Goal: Task Accomplishment & Management: Manage account settings

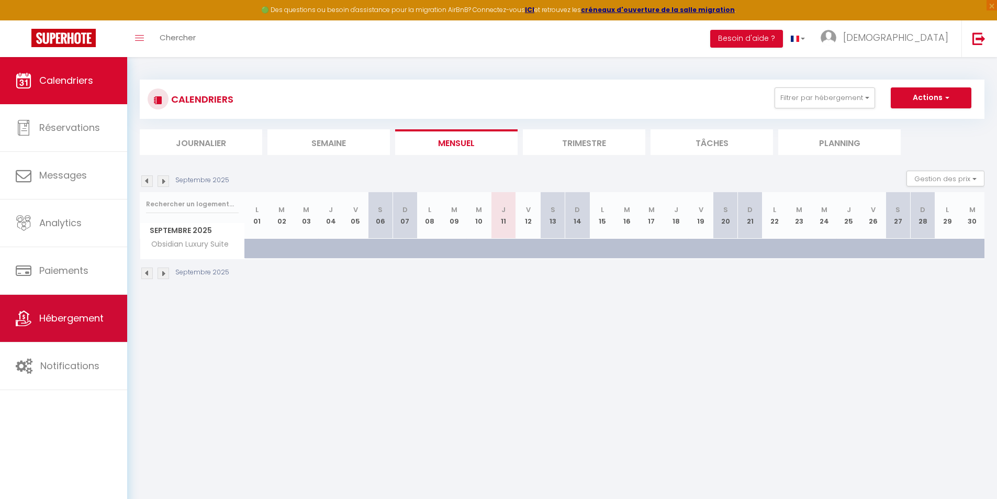
click at [94, 326] on link "Hébergement" at bounding box center [63, 318] width 127 height 47
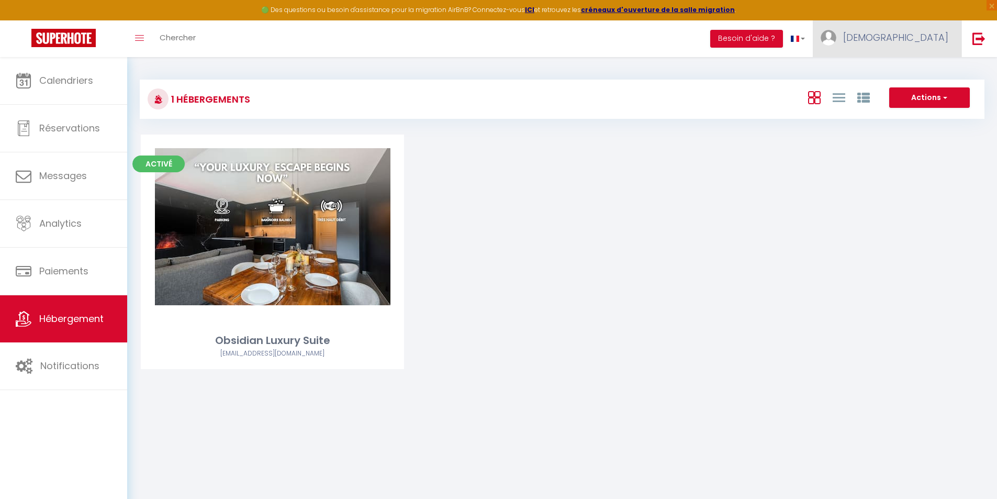
click at [940, 32] on span "[DEMOGRAPHIC_DATA]" at bounding box center [896, 37] width 105 height 13
click at [914, 66] on link "Paramètres" at bounding box center [919, 73] width 77 height 18
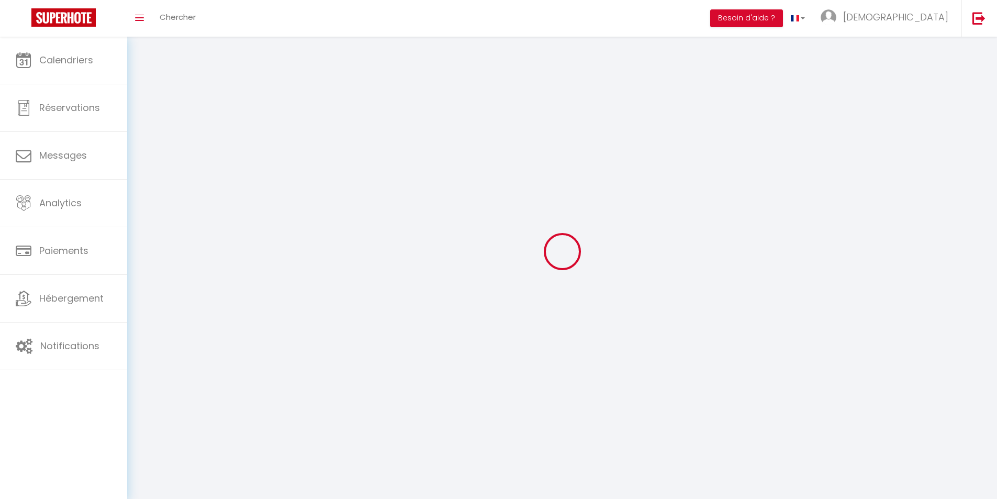
type input "[DEMOGRAPHIC_DATA]"
type input "[PERSON_NAME]"
type input "[PHONE_NUMBER]"
type input "quartier de l'adroit, route d'allos"
type input "04370"
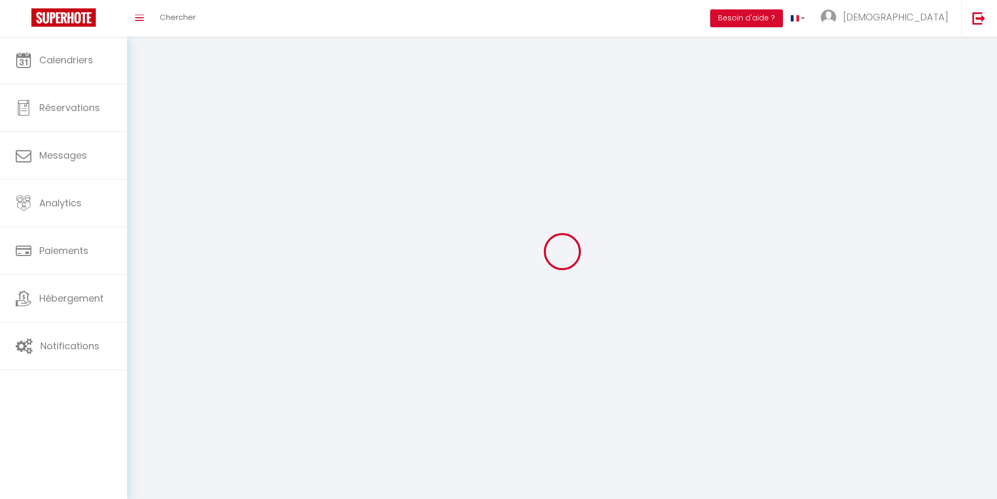
type input "COLMARS LES ALPES"
type input "2APcd5ZxHZcZIAEwn7PuVduce"
type input "xK7G55toC1rhVgUoFiFjPVhZp"
select select "28"
select select "fr"
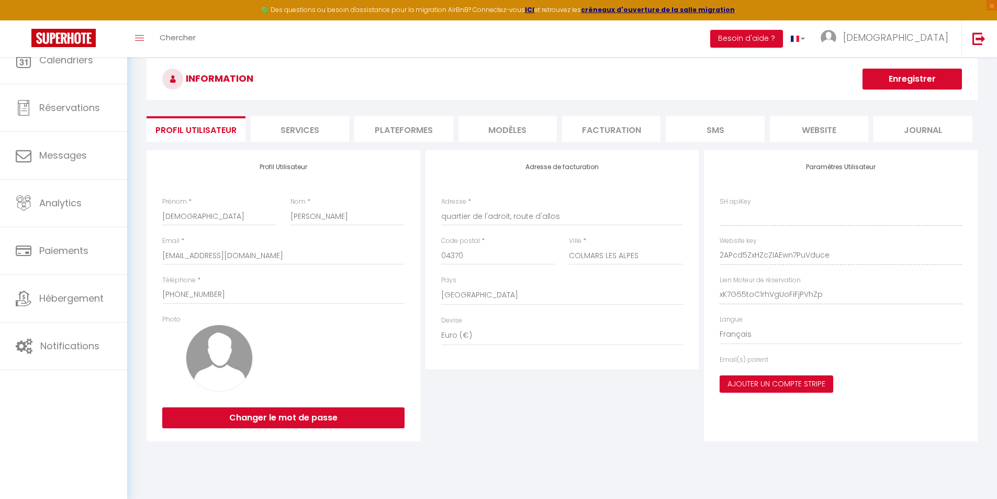
type input "2APcd5ZxHZcZIAEwn7PuVduce"
type input "xK7G55toC1rhVgUoFiFjPVhZp"
type input "[URL][DOMAIN_NAME]"
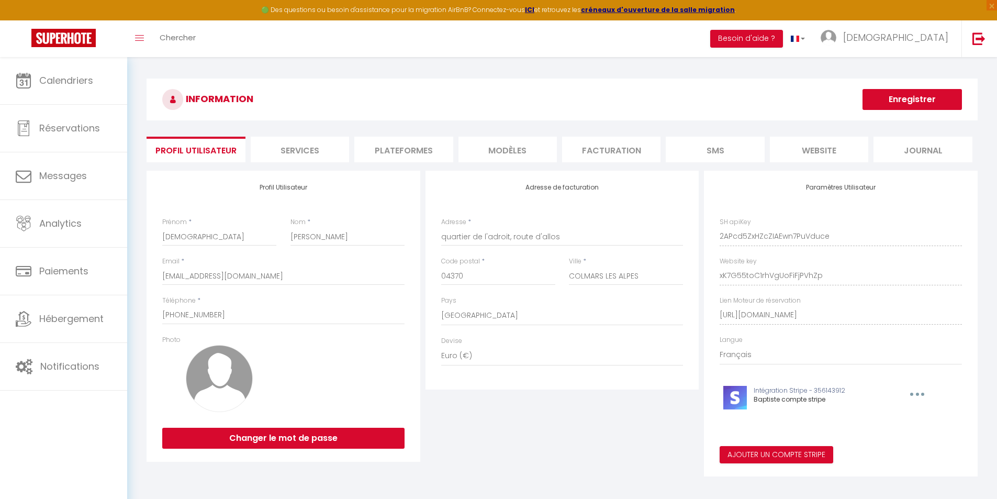
click at [918, 395] on button "button" at bounding box center [916, 394] width 32 height 17
click at [901, 417] on button "Supprimer" at bounding box center [890, 418] width 77 height 18
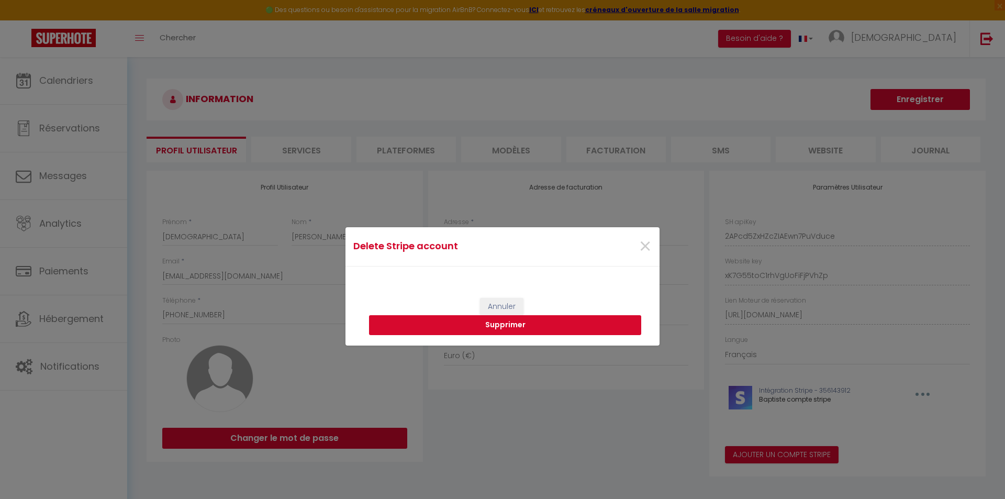
click at [548, 325] on button "Supprimer" at bounding box center [505, 325] width 272 height 20
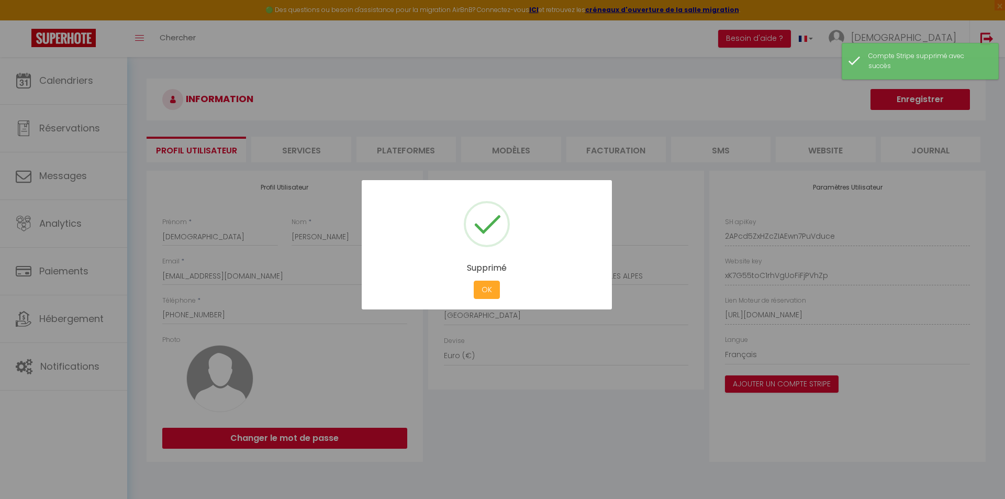
click at [494, 298] on button "OK" at bounding box center [487, 290] width 26 height 18
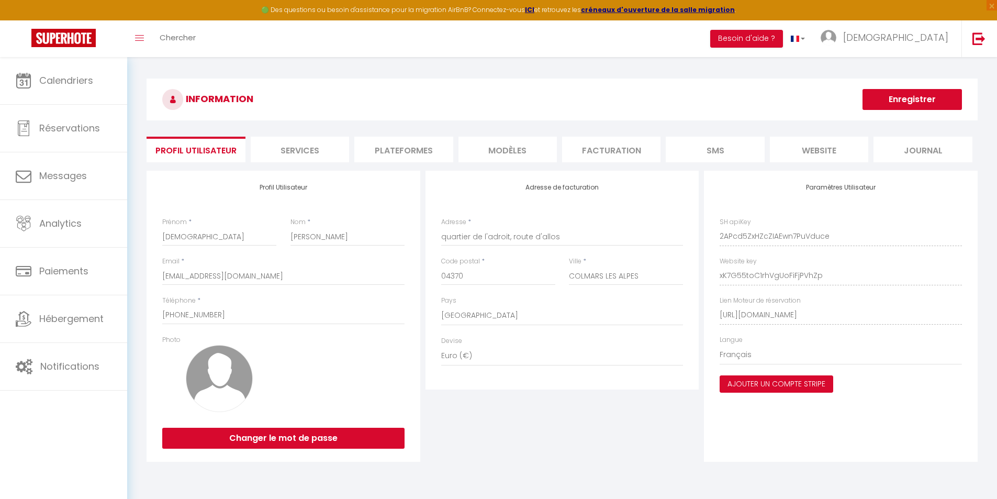
click at [794, 384] on button "Ajouter un compte Stripe" at bounding box center [777, 384] width 114 height 18
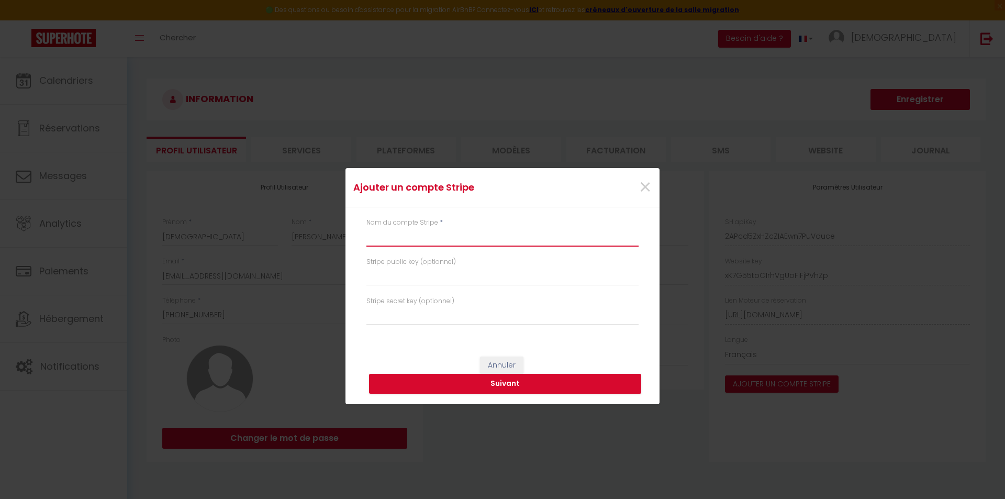
click at [484, 242] on input "text" at bounding box center [503, 237] width 272 height 19
type input "O"
type input "obsidian luxury suite"
click at [432, 274] on input "text" at bounding box center [503, 276] width 272 height 19
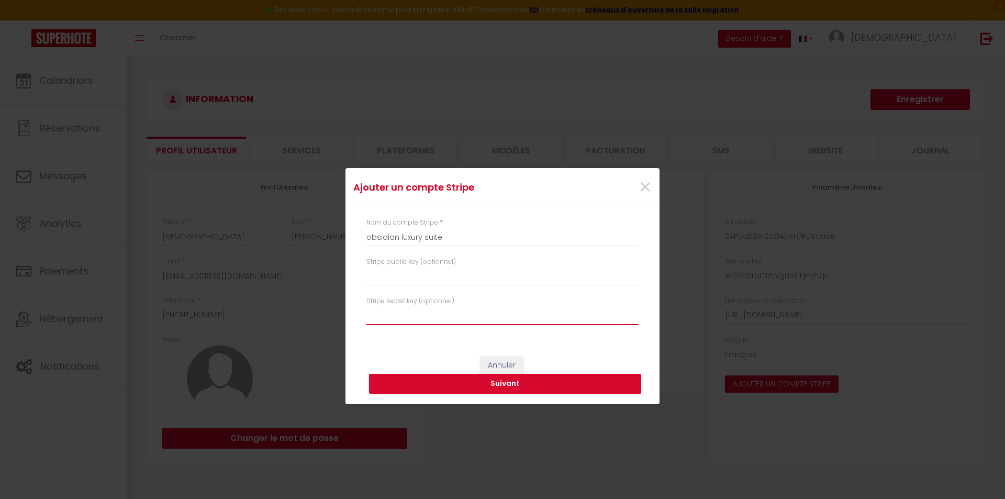
click at [476, 315] on input "text" at bounding box center [503, 315] width 272 height 19
click at [502, 386] on button "Suivant" at bounding box center [505, 384] width 272 height 20
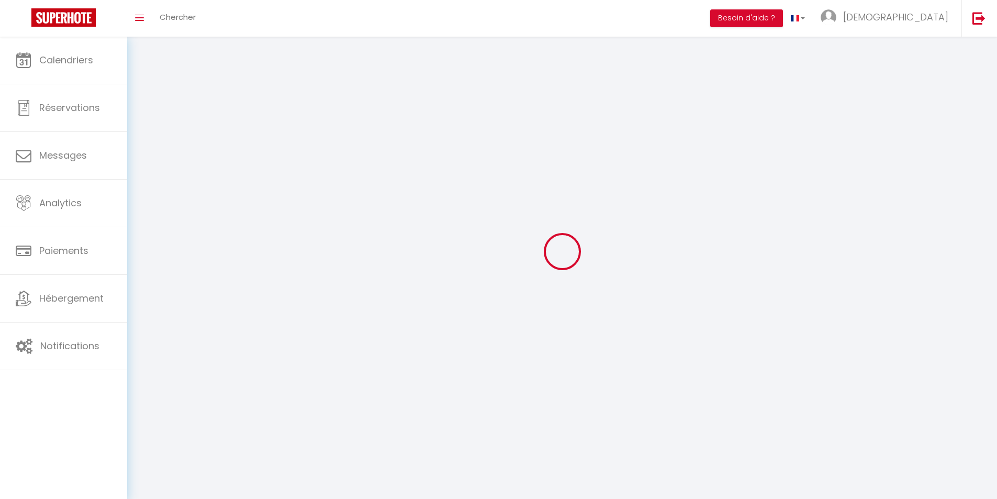
type input "[DEMOGRAPHIC_DATA]"
type input "[PERSON_NAME]"
type input "[PHONE_NUMBER]"
type input "quartier de l'adroit, route d'allos"
type input "04370"
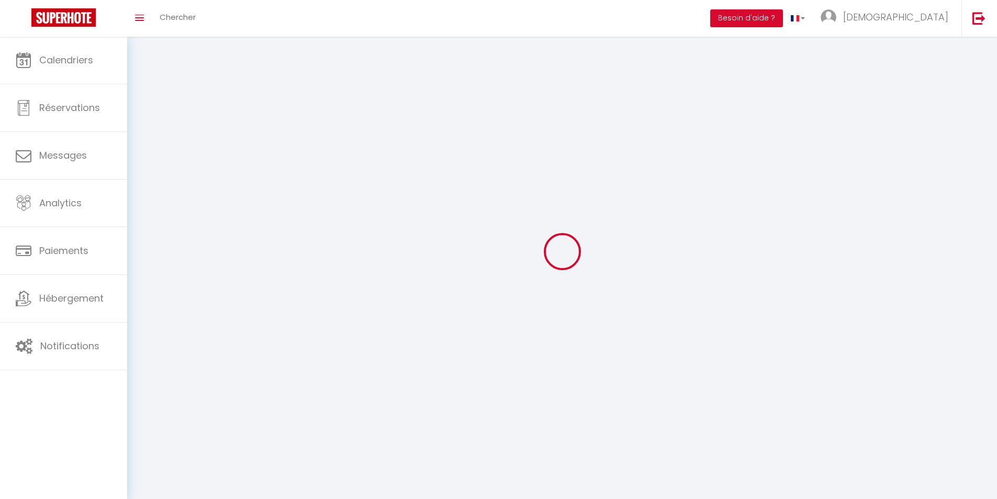
type input "COLMARS LES ALPES"
type input "2APcd5ZxHZcZIAEwn7PuVduce"
type input "xK7G55toC1rhVgUoFiFjPVhZp"
select select "28"
select select "fr"
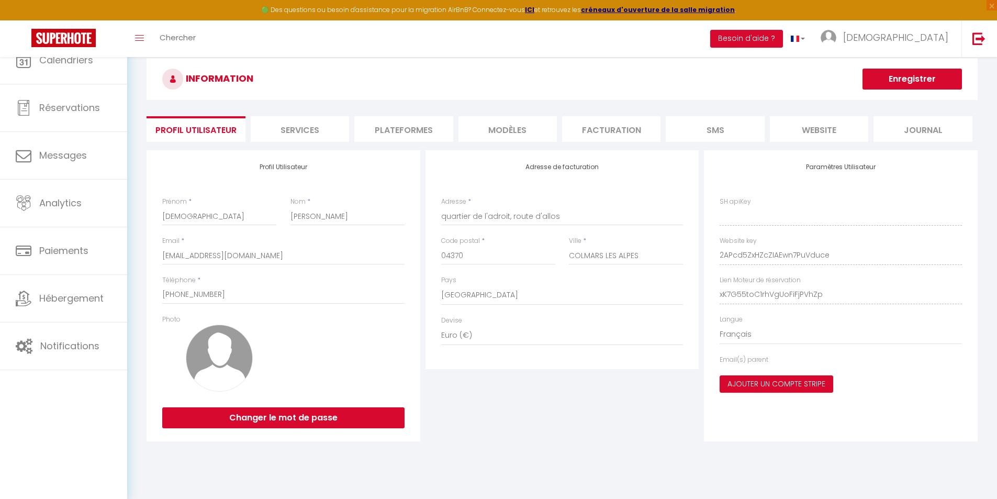
type input "2APcd5ZxHZcZIAEwn7PuVduce"
type input "xK7G55toC1rhVgUoFiFjPVhZp"
type input "[URL][DOMAIN_NAME]"
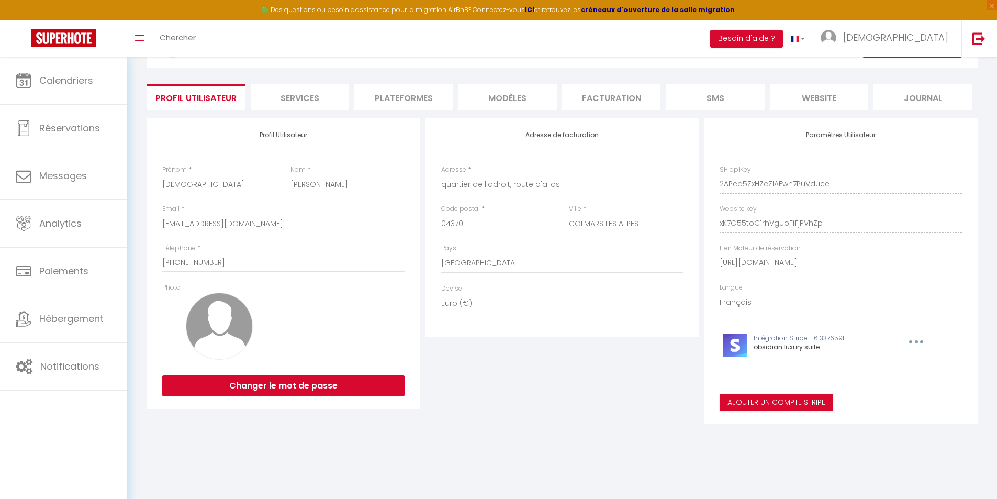
scroll to position [57, 0]
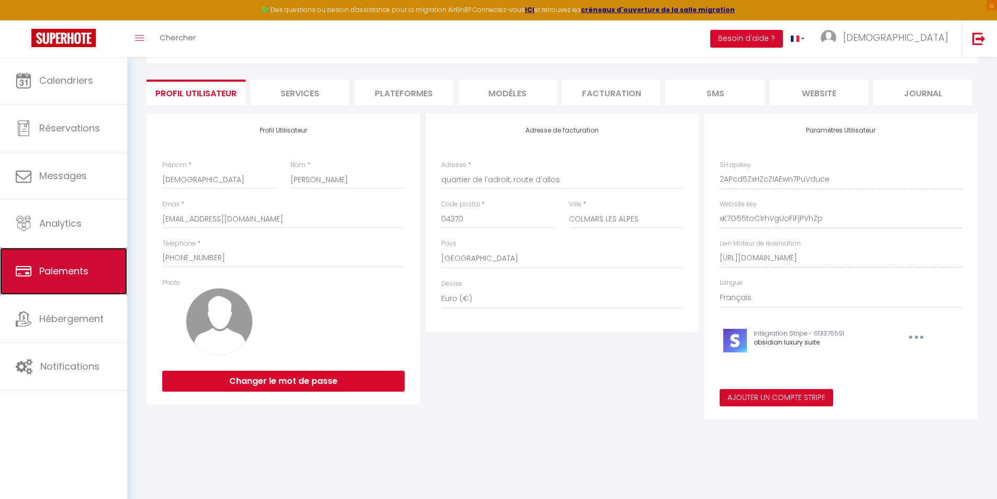
click at [107, 274] on link "Paiements" at bounding box center [63, 271] width 127 height 47
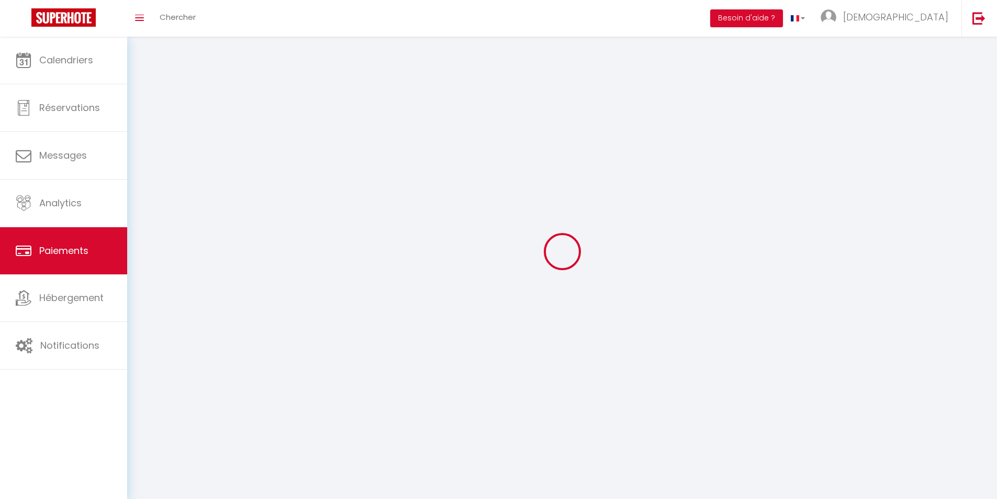
select select "2"
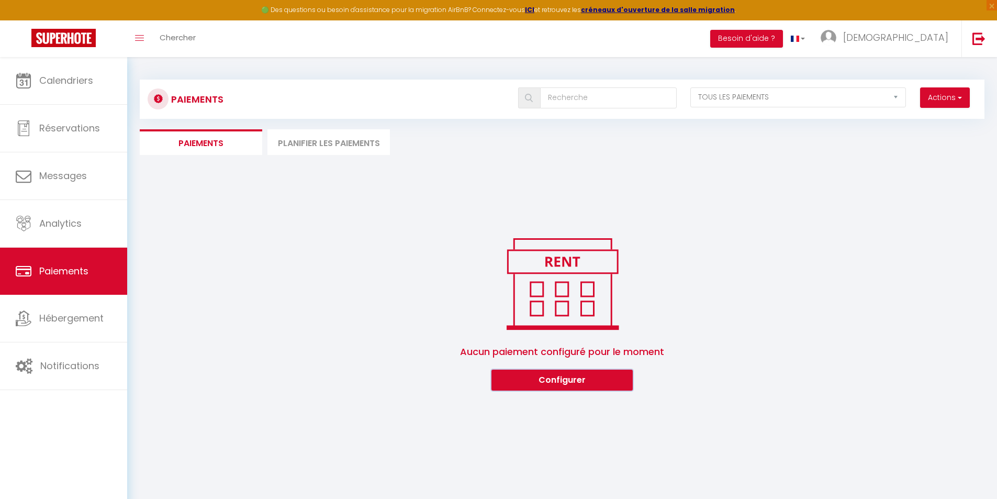
click at [541, 377] on button "Configurer" at bounding box center [562, 380] width 141 height 21
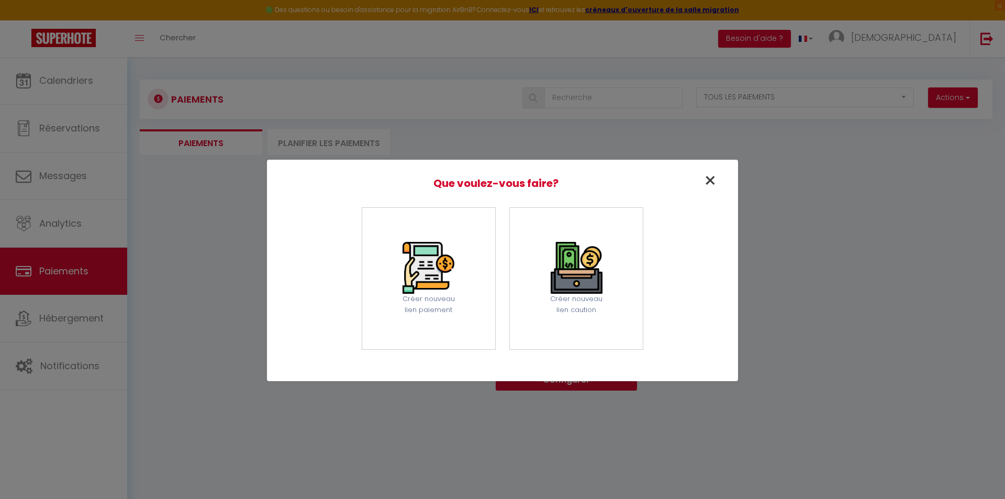
click at [713, 173] on span "×" at bounding box center [711, 180] width 14 height 29
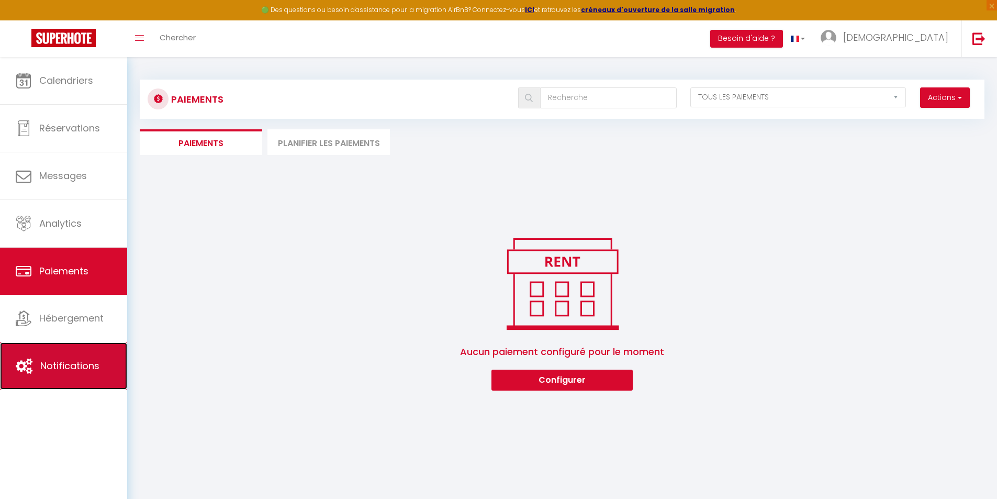
click at [93, 367] on span "Notifications" at bounding box center [69, 365] width 59 height 13
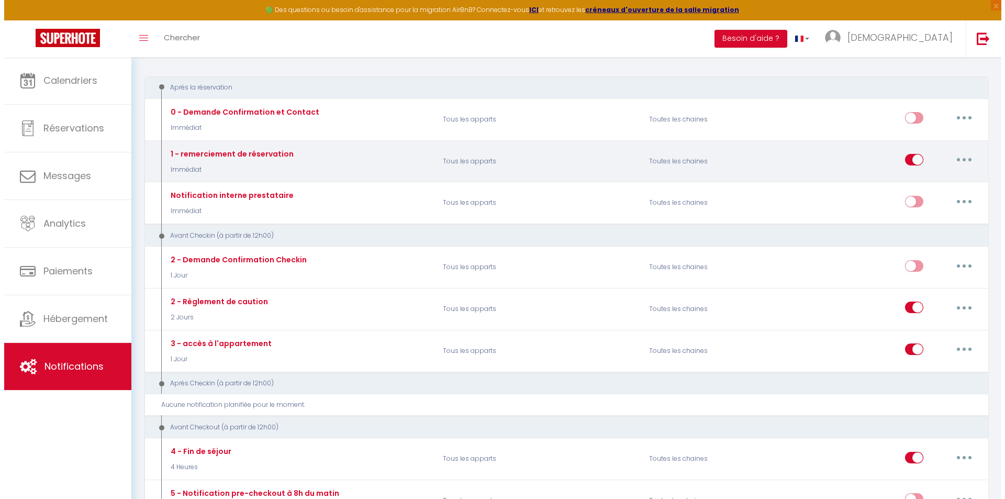
scroll to position [157, 0]
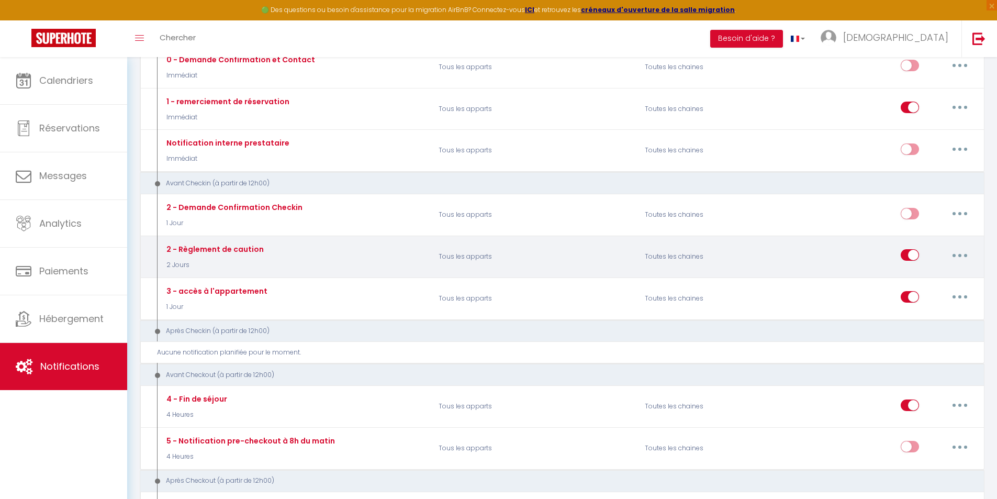
click at [959, 254] on icon "button" at bounding box center [960, 255] width 3 height 3
click at [928, 277] on link "Editer" at bounding box center [932, 279] width 77 height 18
type input "2 - Règlement de caution"
select select "2 Jours"
select select "if_booking_is_paid"
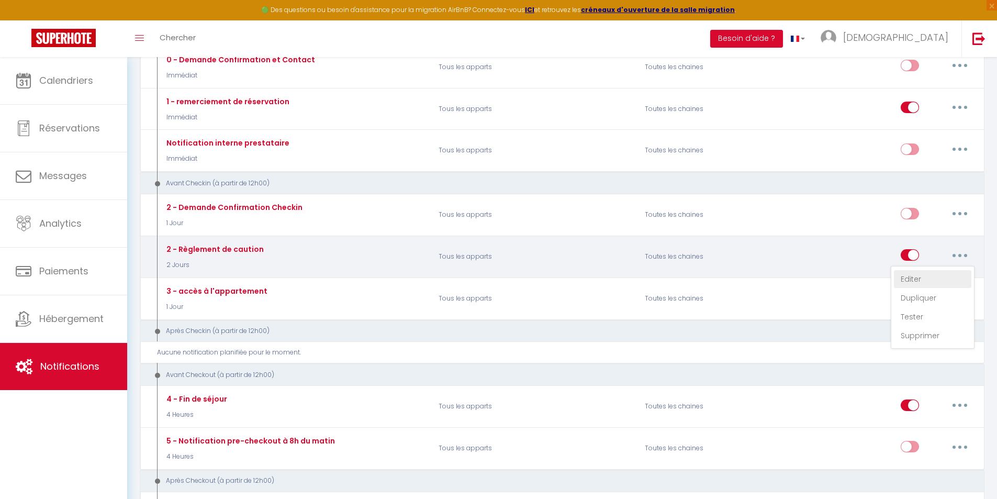
checkbox input "true"
checkbox input "false"
radio input "true"
type input "Règlement de caution [RENTAL:NAME]"
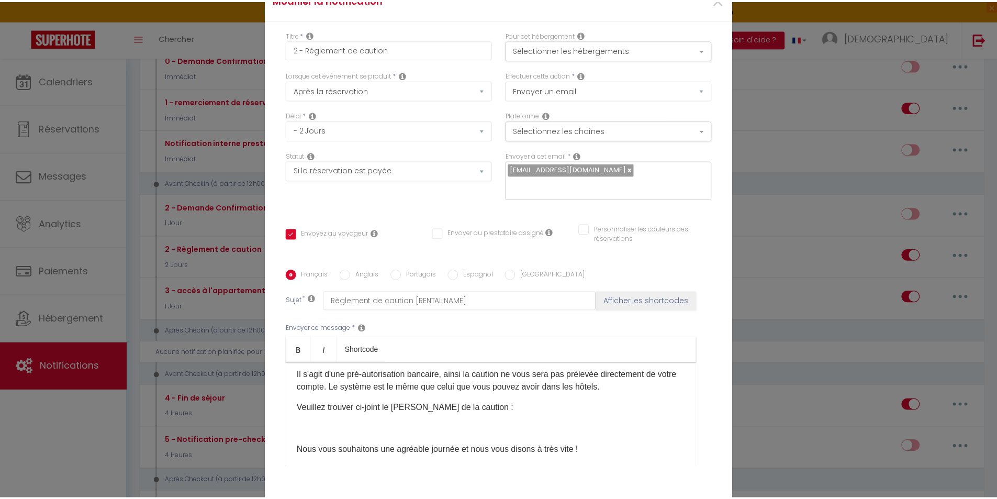
scroll to position [128, 0]
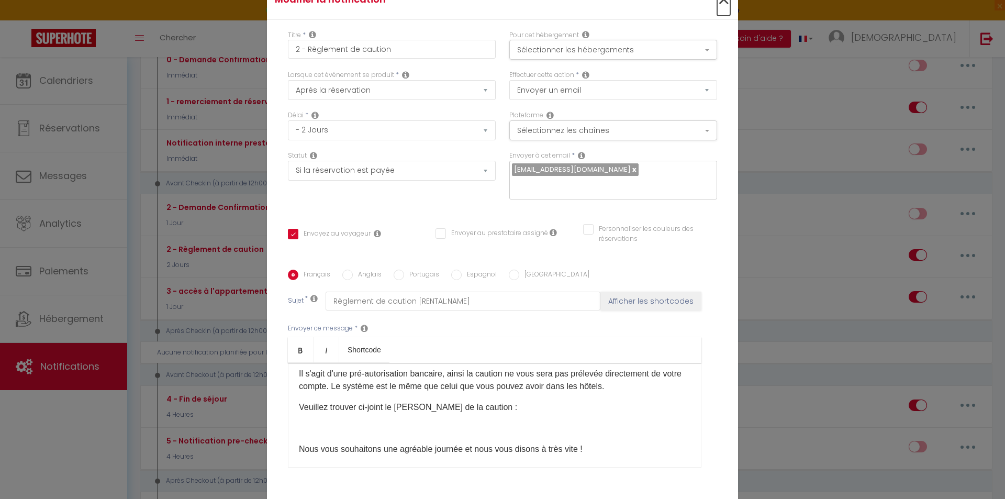
click at [723, 5] on span "×" at bounding box center [723, -1] width 13 height 31
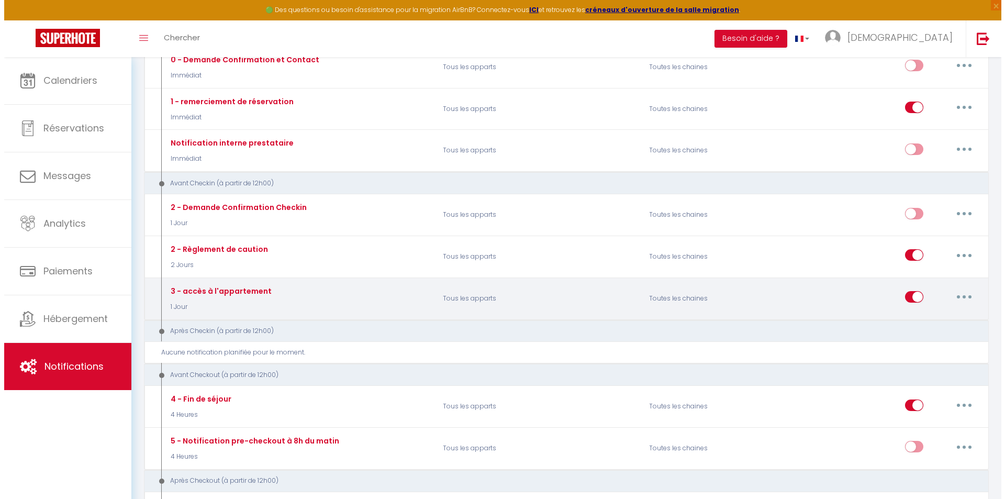
scroll to position [209, 0]
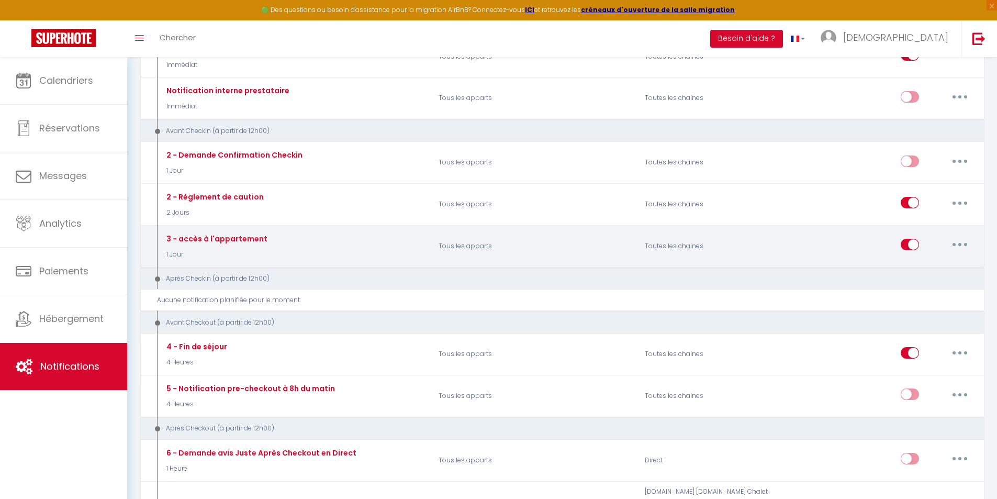
click at [962, 245] on button "button" at bounding box center [960, 244] width 29 height 17
click at [926, 266] on link "Editer" at bounding box center [932, 269] width 77 height 18
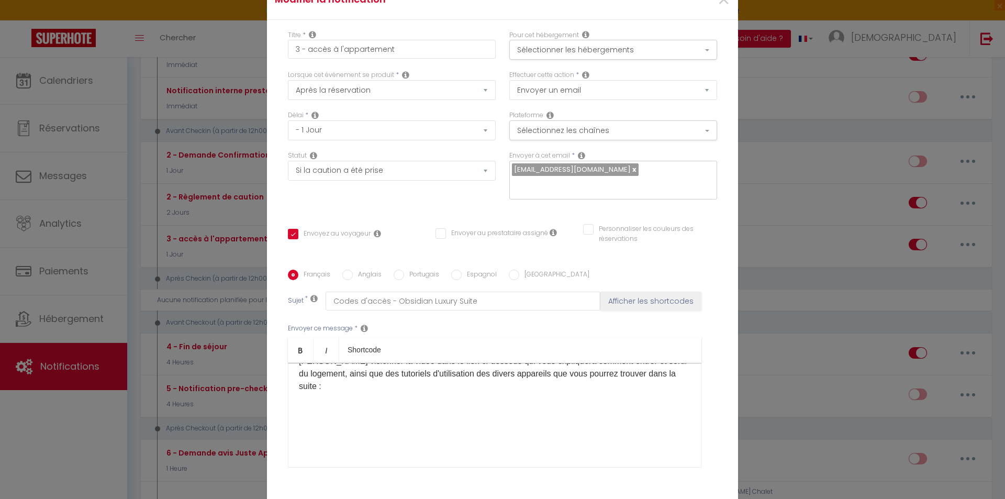
scroll to position [0, 0]
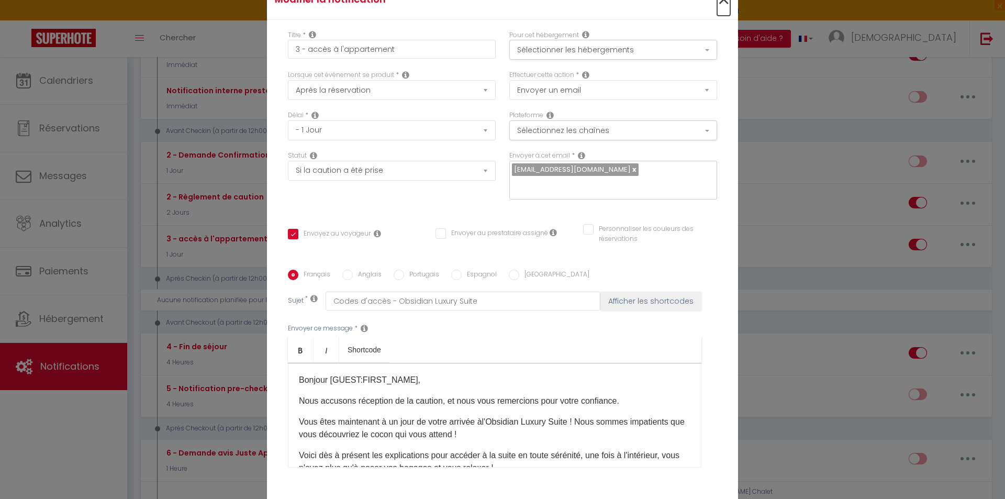
click at [726, 9] on span "×" at bounding box center [723, -1] width 13 height 31
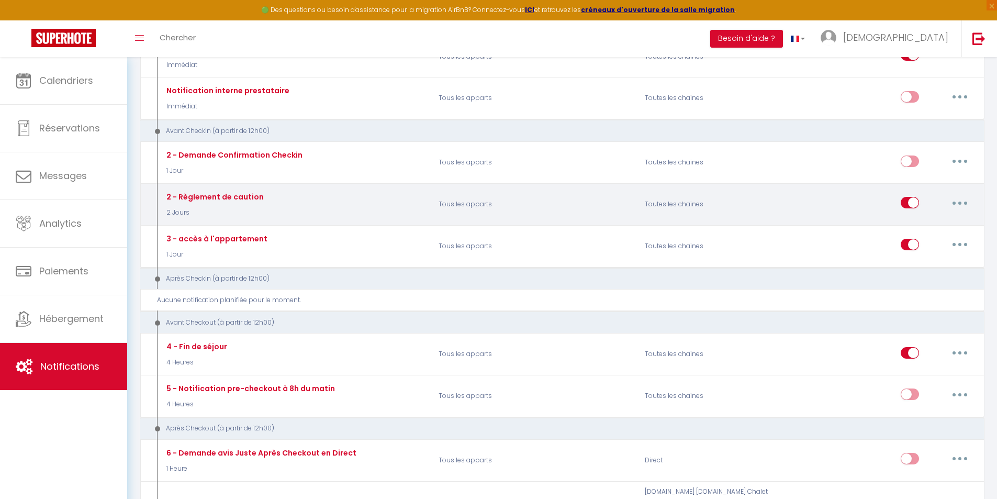
click at [951, 199] on button "button" at bounding box center [960, 202] width 29 height 17
click at [932, 224] on link "Editer" at bounding box center [932, 227] width 77 height 18
type input "2 - Règlement de caution"
select select "2 Jours"
select select "if_booking_is_paid"
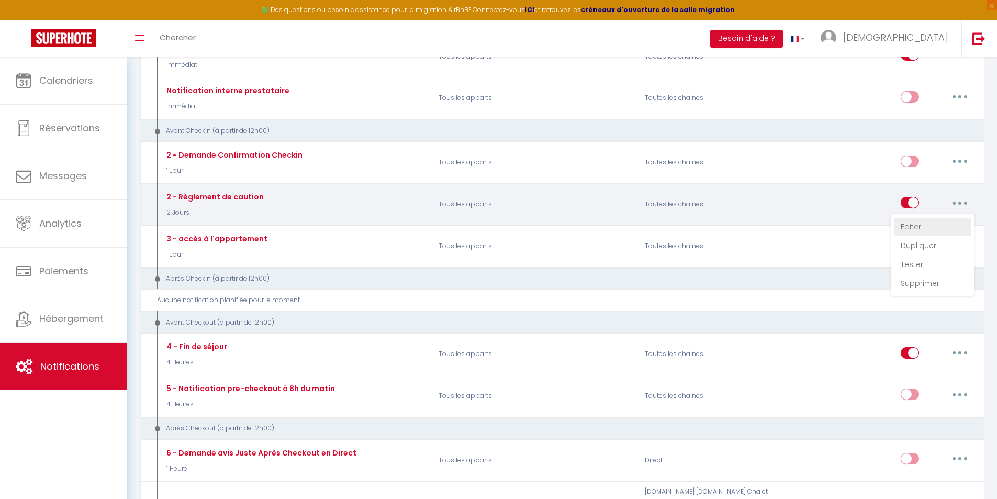
checkbox input "true"
checkbox input "false"
type input "Règlement de caution [RENTAL:NAME]"
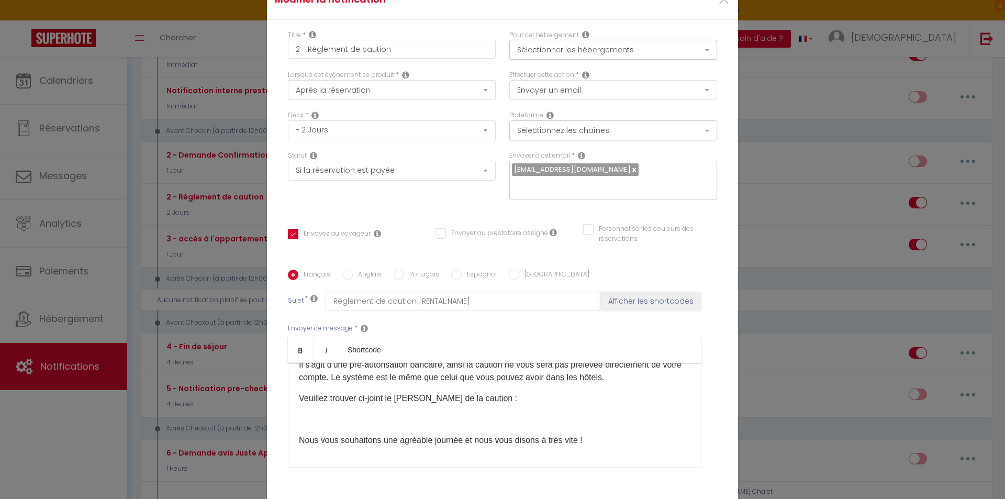
scroll to position [146, 0]
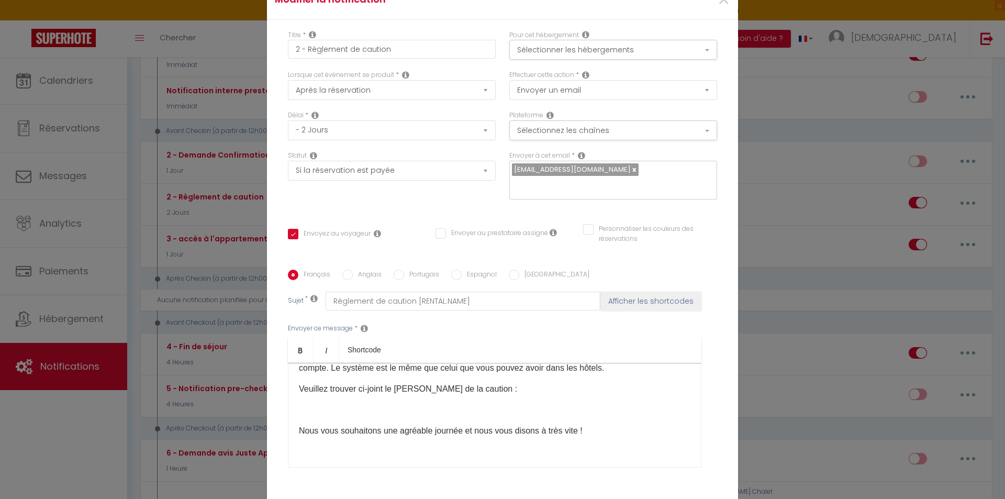
click at [536, 395] on p "Veuillez trouver ci-joint le lien de paiement de la caution :" at bounding box center [495, 389] width 392 height 13
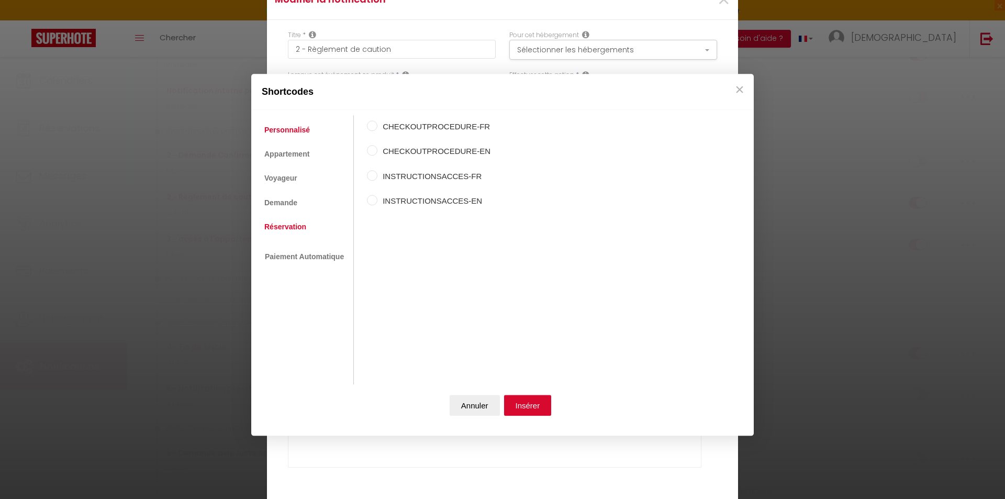
click at [291, 230] on link "Réservation" at bounding box center [285, 226] width 52 height 19
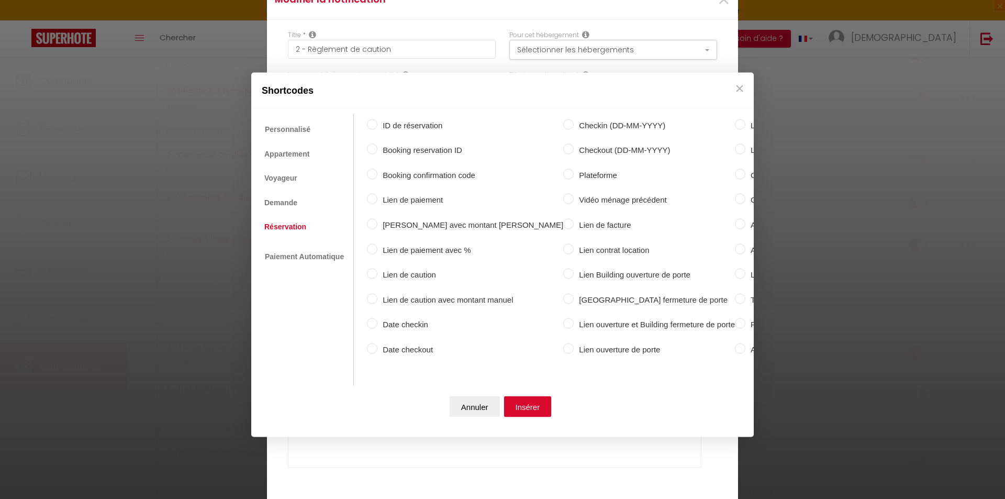
click at [410, 272] on label "Lien de caution" at bounding box center [471, 275] width 186 height 13
click at [378, 272] on input "Lien de caution" at bounding box center [372, 274] width 10 height 10
radio input "true"
click at [537, 403] on button "Insérer" at bounding box center [528, 406] width 48 height 21
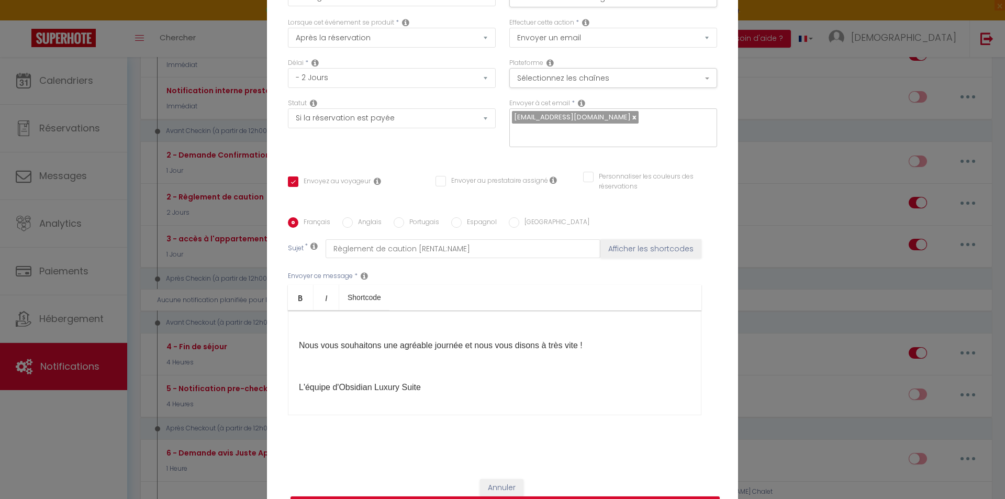
scroll to position [80, 0]
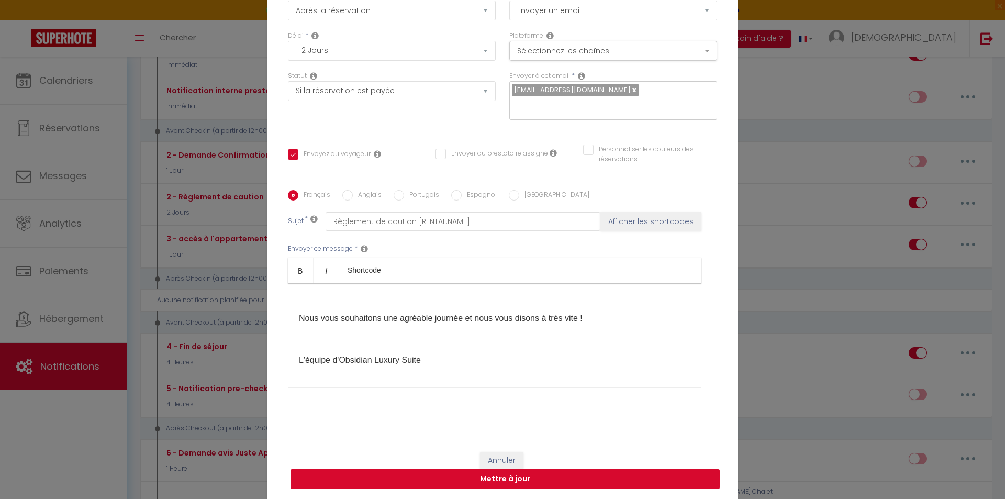
click at [678, 479] on button "Mettre à jour" at bounding box center [505, 479] width 429 height 20
checkbox input "true"
checkbox input "false"
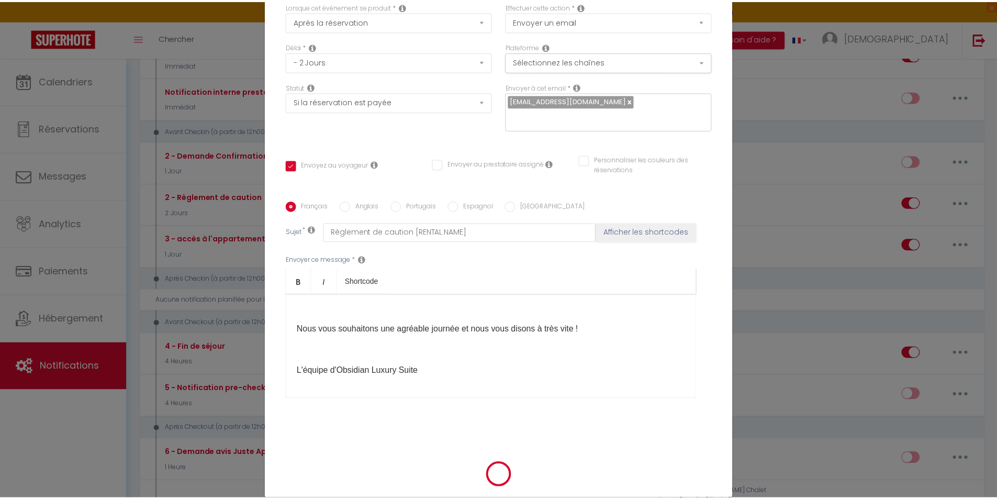
scroll to position [74, 0]
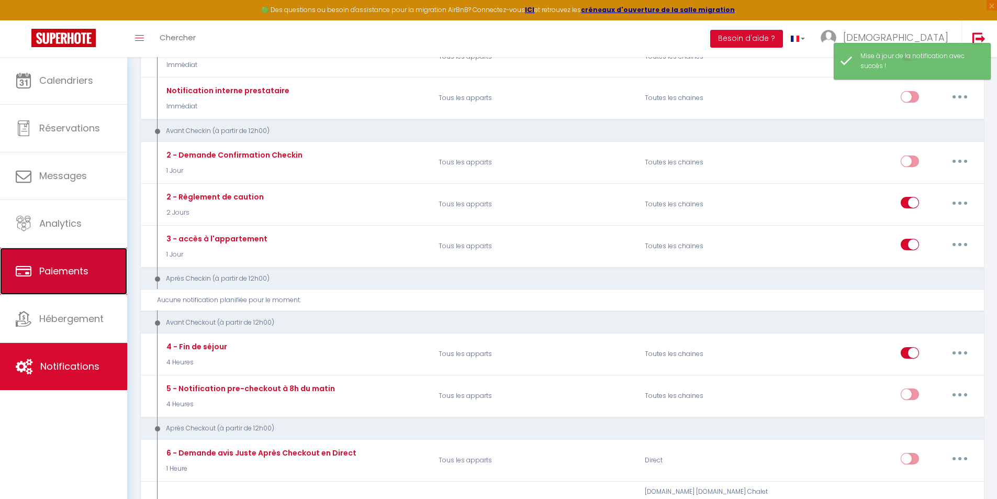
click at [79, 258] on link "Paiements" at bounding box center [63, 271] width 127 height 47
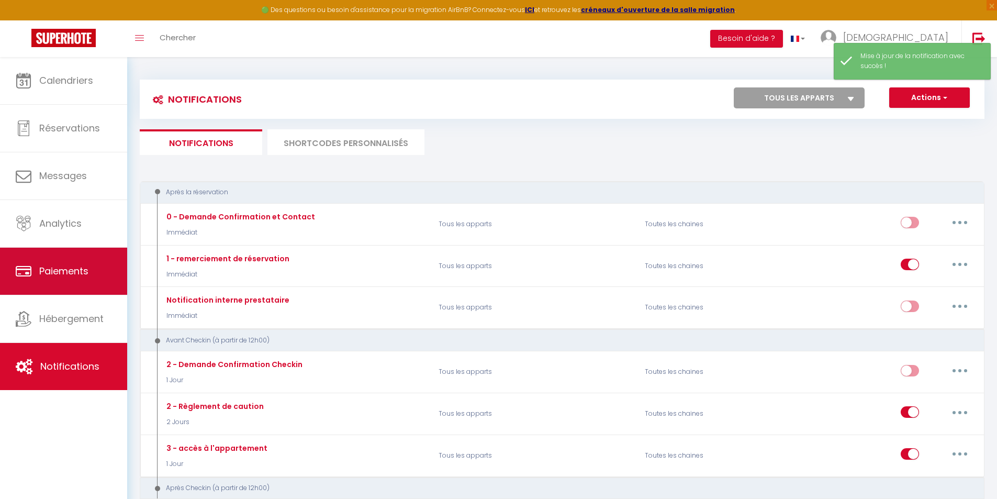
select select "2"
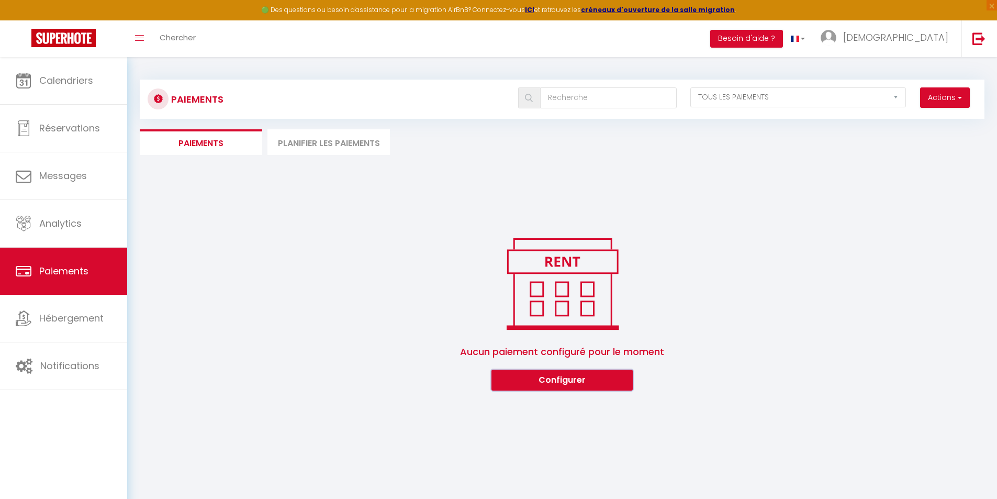
click at [545, 382] on button "Configurer" at bounding box center [562, 380] width 141 height 21
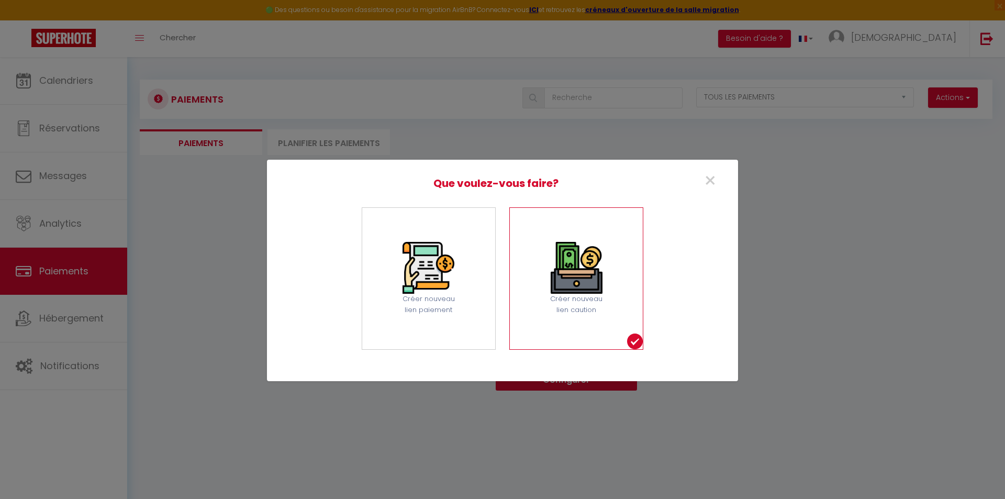
click at [607, 270] on div "Créer nouveau lien caution" at bounding box center [576, 278] width 134 height 142
select select
select select "other"
select select "15994"
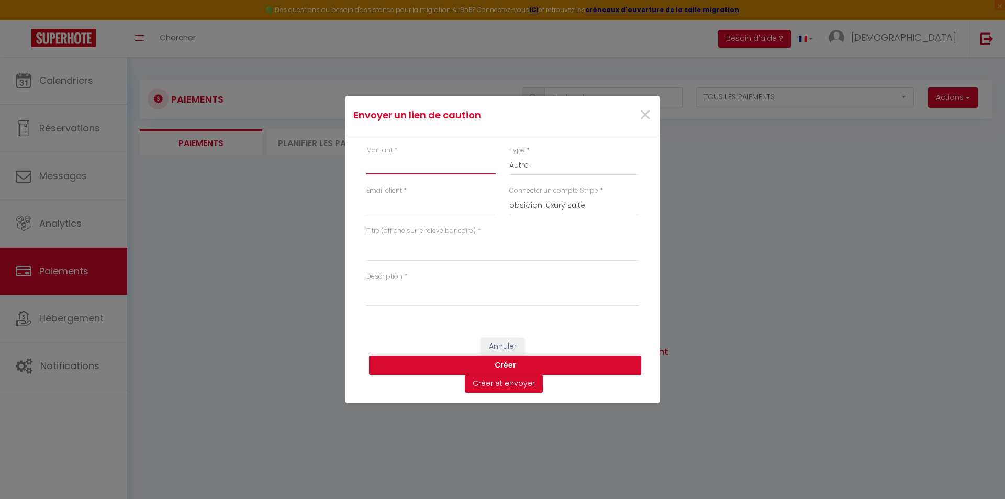
click at [426, 159] on input "Montant" at bounding box center [431, 165] width 129 height 19
type input "500"
click at [537, 164] on select "Nuits Frais de ménage Taxe de séjour Autre" at bounding box center [573, 166] width 129 height 20
click at [509, 156] on select "Nuits Frais de ménage Taxe de séjour Autre" at bounding box center [573, 166] width 129 height 20
click at [397, 202] on input "Email client" at bounding box center [431, 205] width 129 height 19
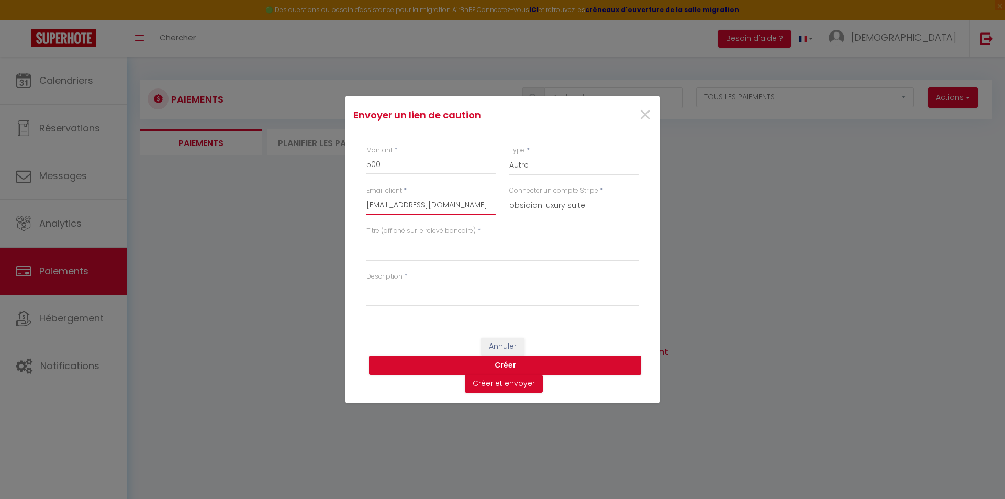
type input "obsidianluxurysuite@gmail.com"
click at [482, 258] on textarea "Titre (affiché sur le relevé bancaire)" at bounding box center [503, 248] width 272 height 25
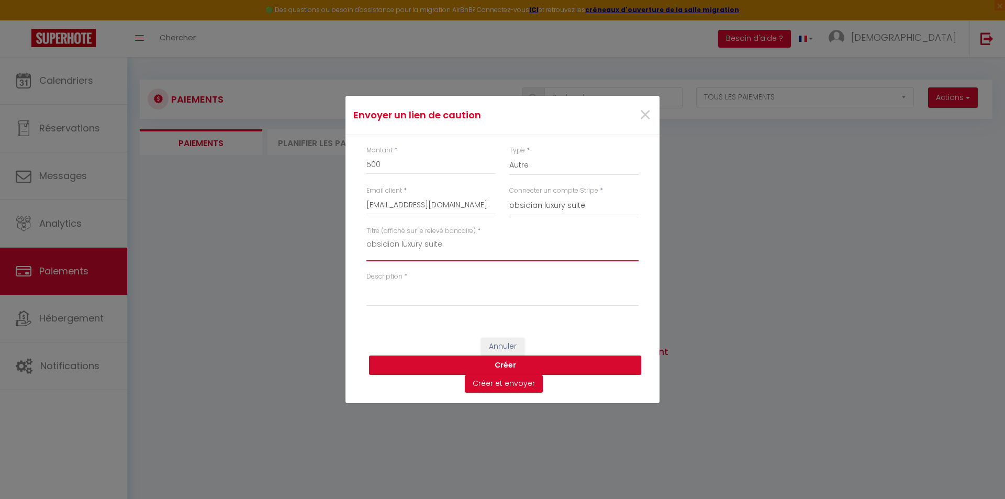
type textarea "obsidian luxury suite"
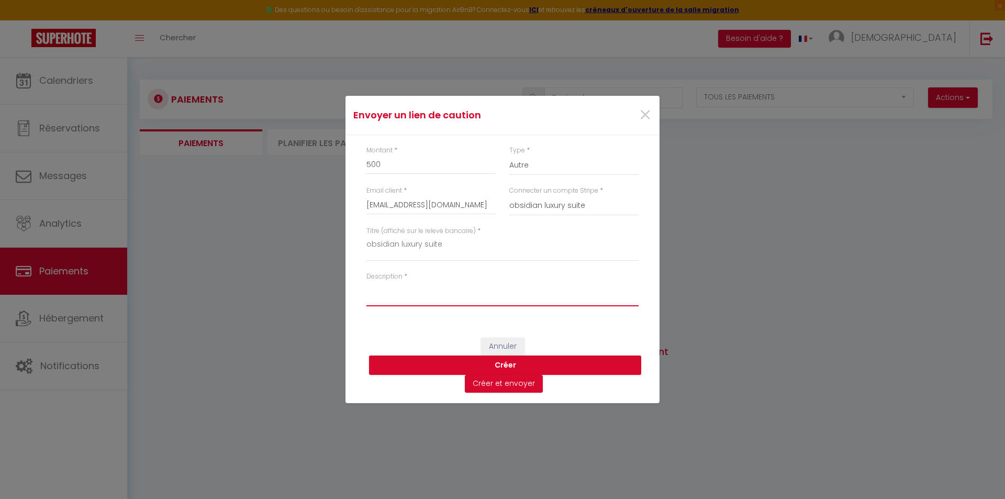
click at [412, 292] on textarea "Description" at bounding box center [503, 293] width 272 height 25
click at [498, 358] on button "Créer" at bounding box center [505, 366] width 272 height 20
click at [427, 292] on textarea "Description" at bounding box center [503, 293] width 272 height 25
type textarea "test"
click at [528, 364] on button "Créer" at bounding box center [505, 366] width 272 height 20
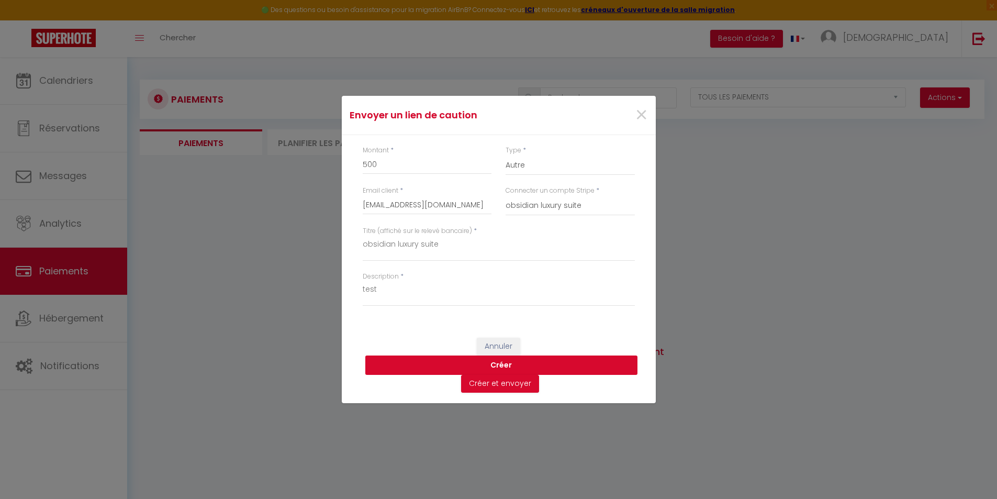
select select "0"
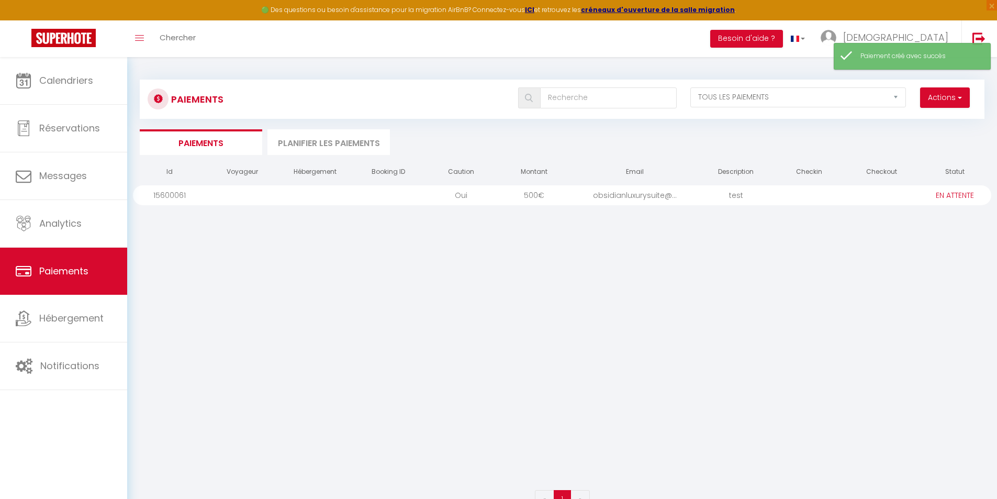
click at [650, 196] on div "obsidianluxurysuite@..." at bounding box center [635, 195] width 129 height 20
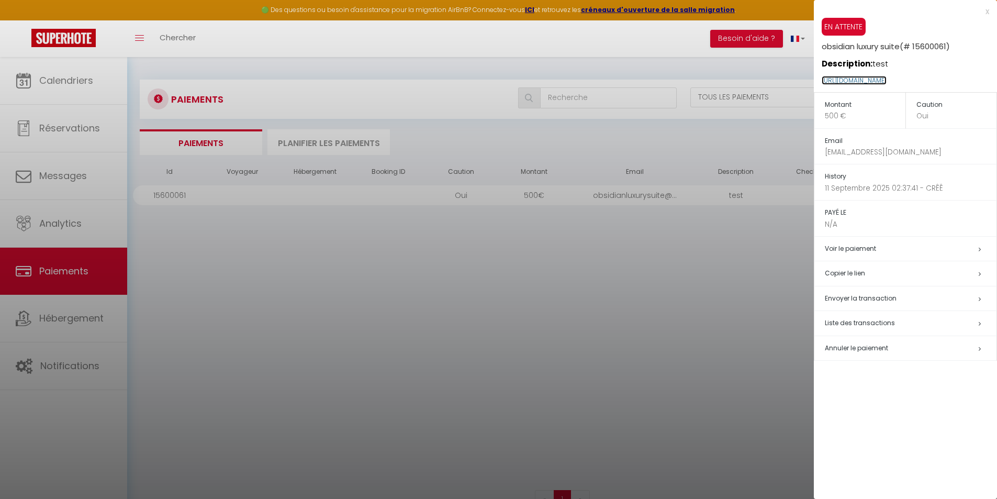
click at [886, 84] on link "https://superhote.com/applink/p/KksJpVge" at bounding box center [854, 80] width 65 height 9
click at [709, 208] on div at bounding box center [498, 249] width 997 height 499
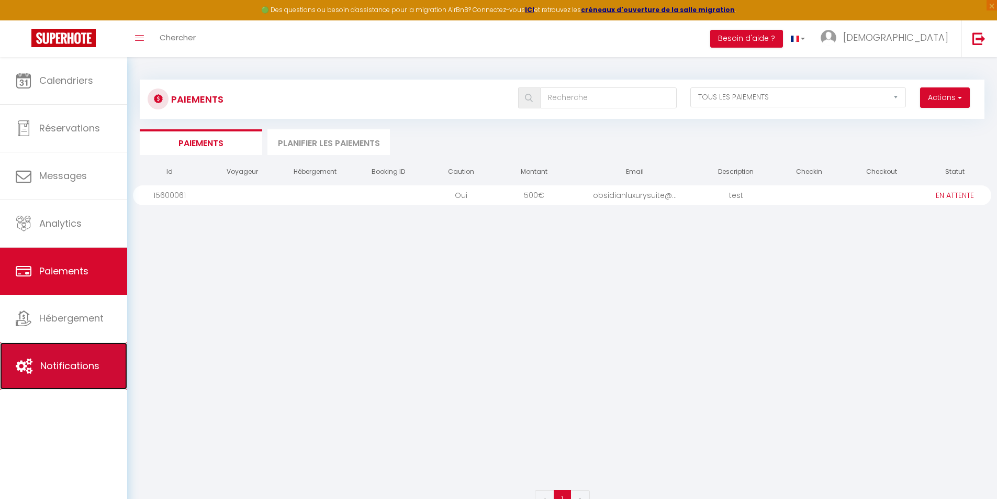
click at [78, 356] on link "Notifications" at bounding box center [63, 365] width 127 height 47
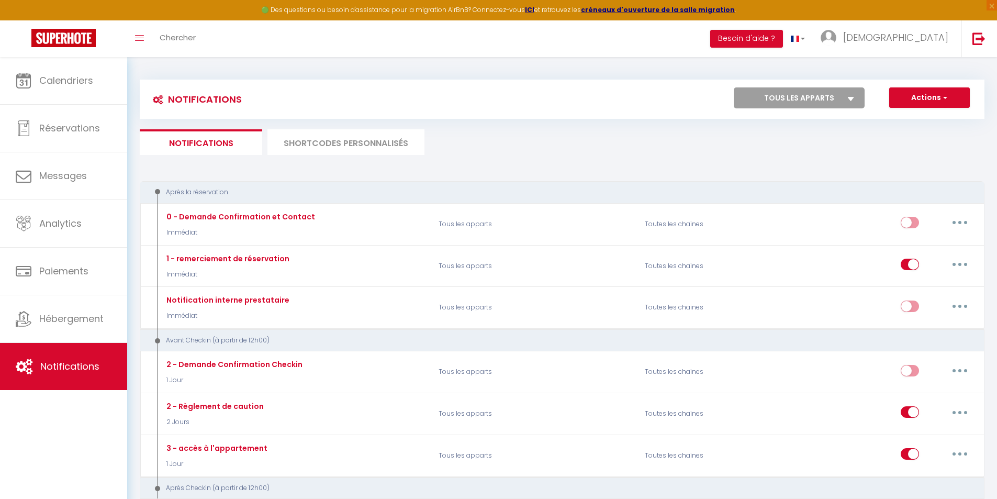
scroll to position [105, 0]
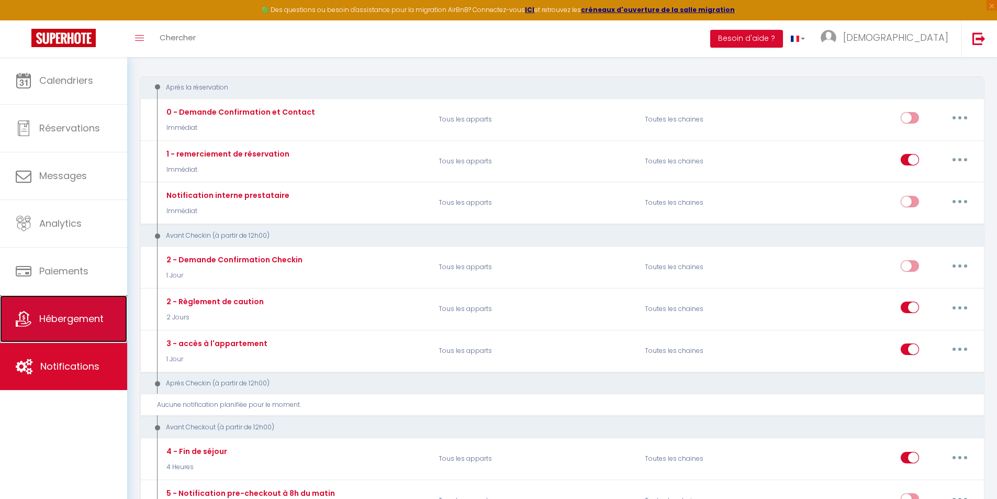
click at [38, 317] on link "Hébergement" at bounding box center [63, 318] width 127 height 47
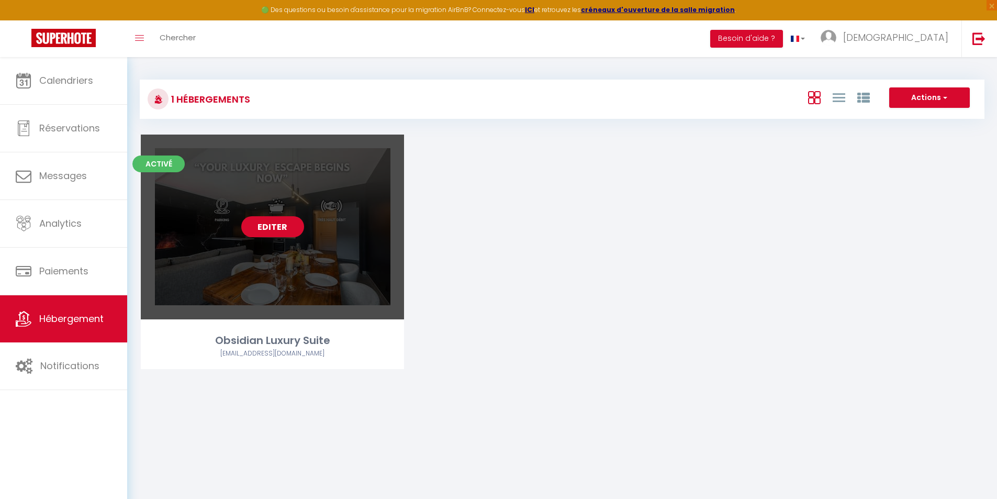
click at [268, 226] on link "Editer" at bounding box center [272, 226] width 63 height 21
select select "3"
select select "2"
select select "1"
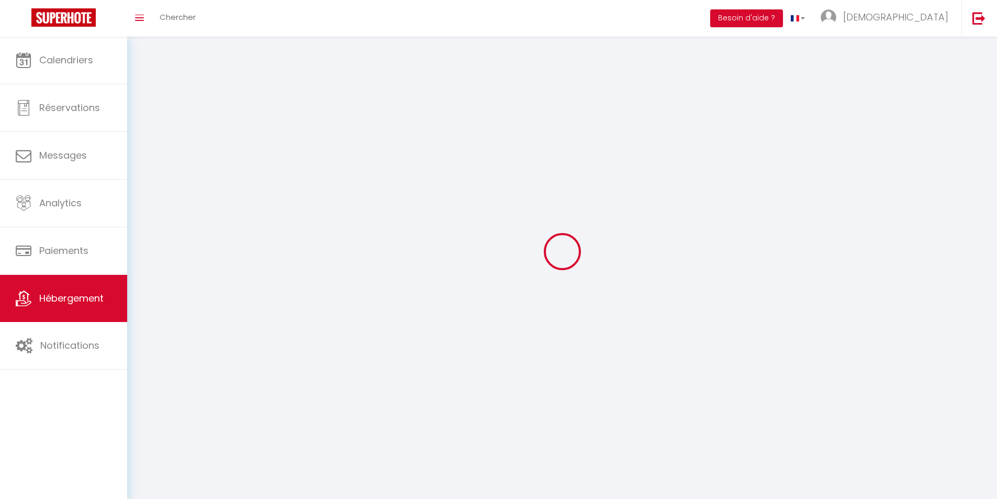
select select
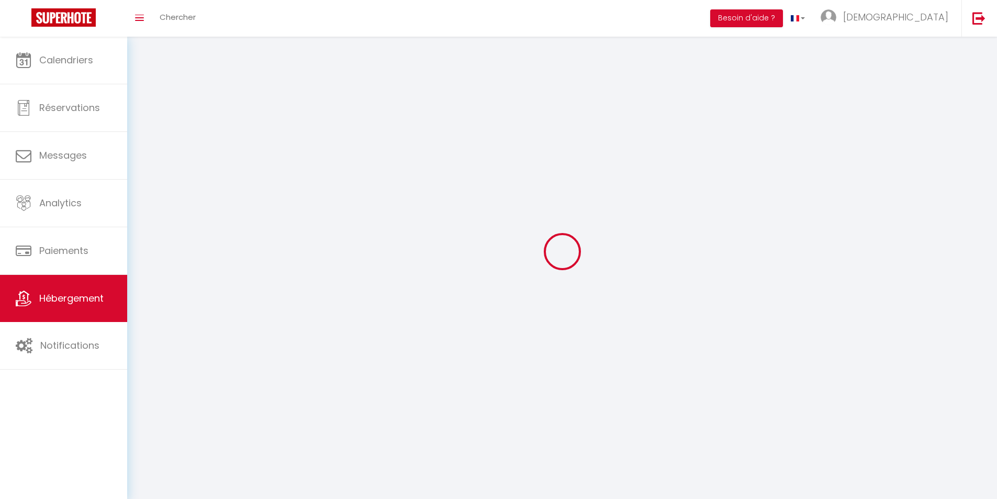
checkbox input "false"
select select
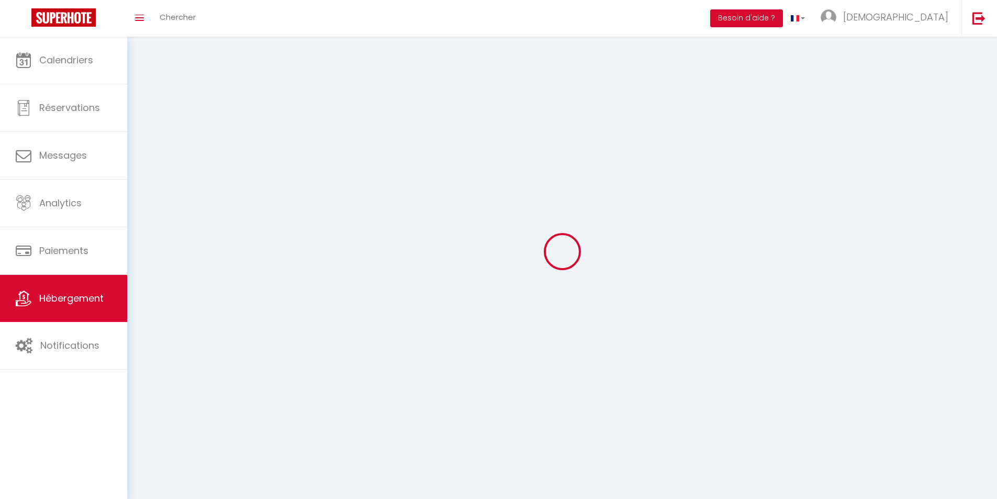
select select
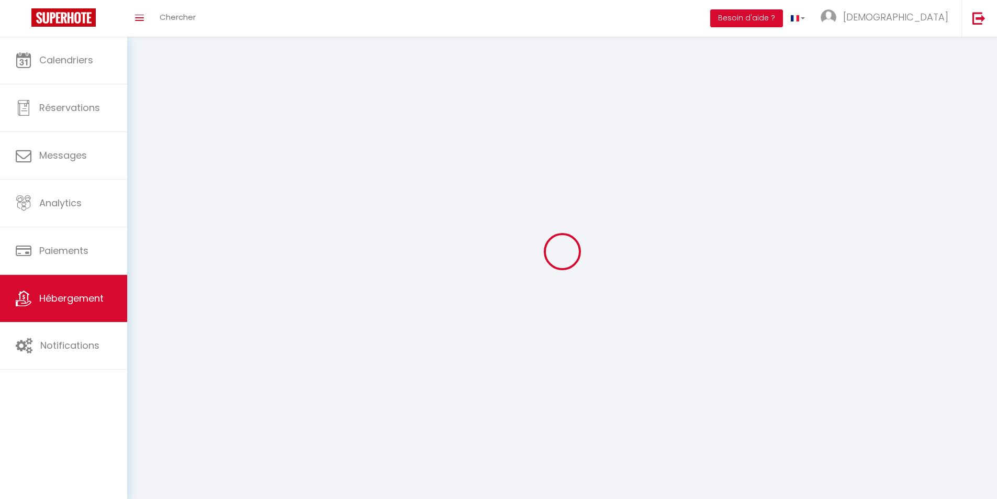
select select
checkbox input "false"
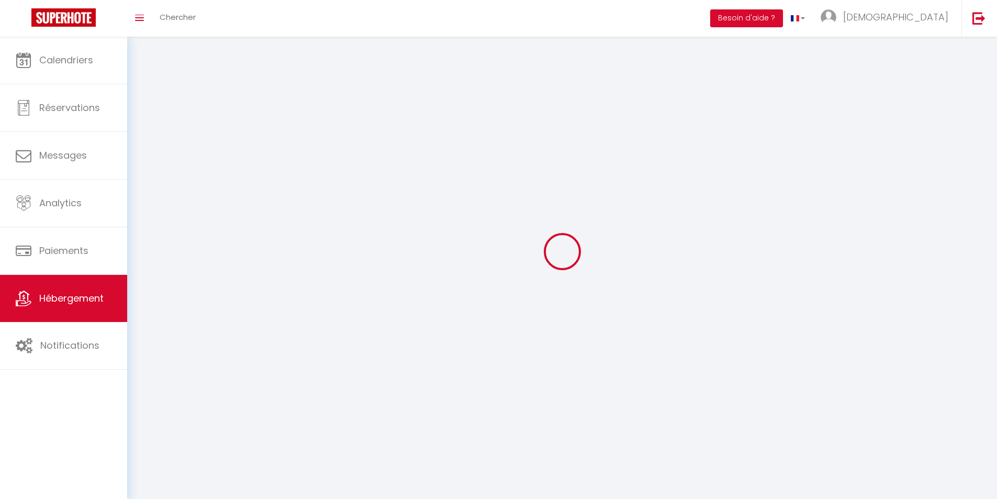
checkbox input "false"
select select
select select "1"
select select
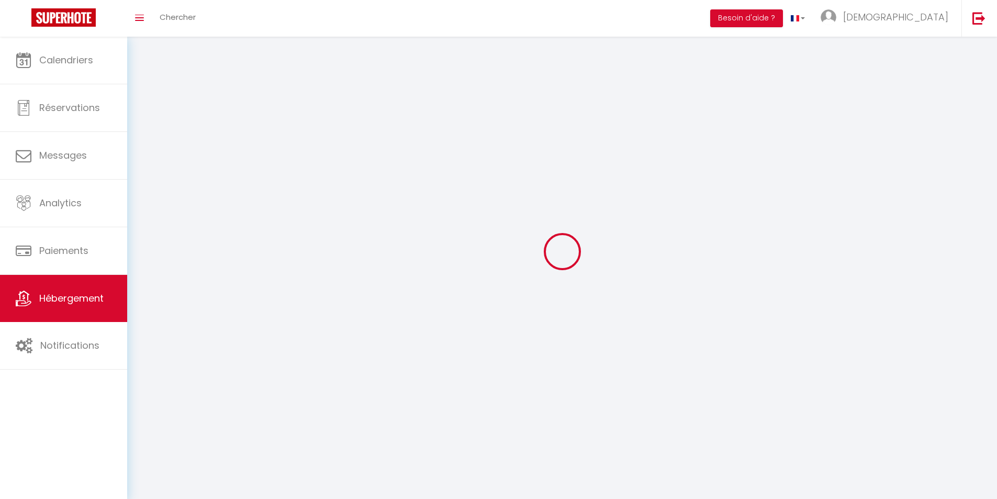
select select "28"
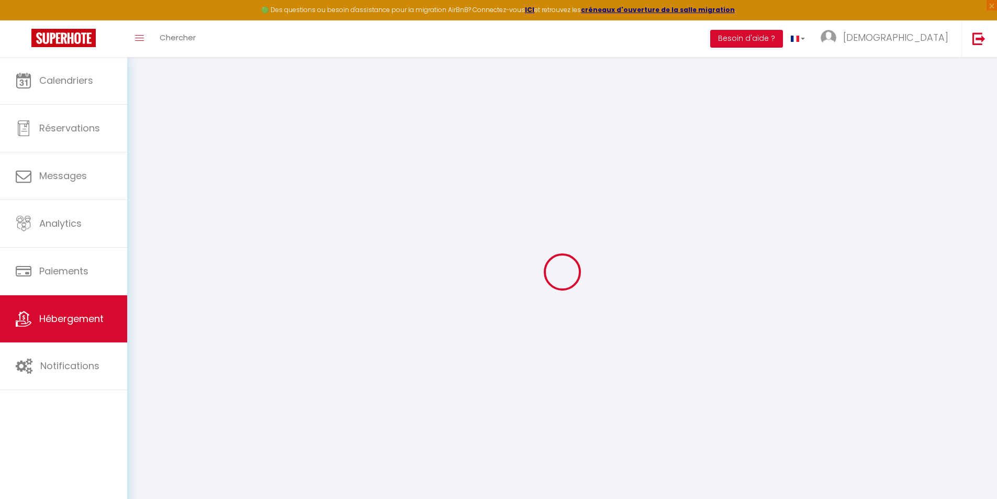
select select
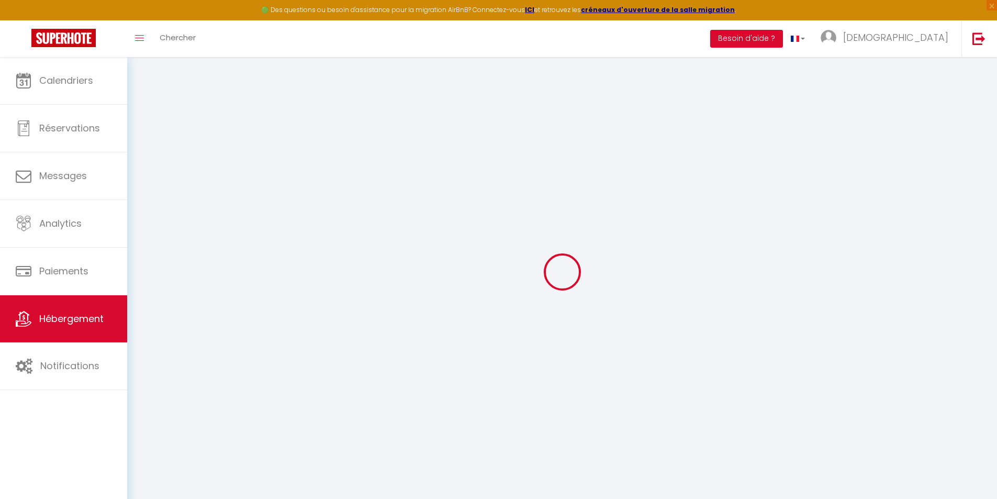
select select
checkbox input "false"
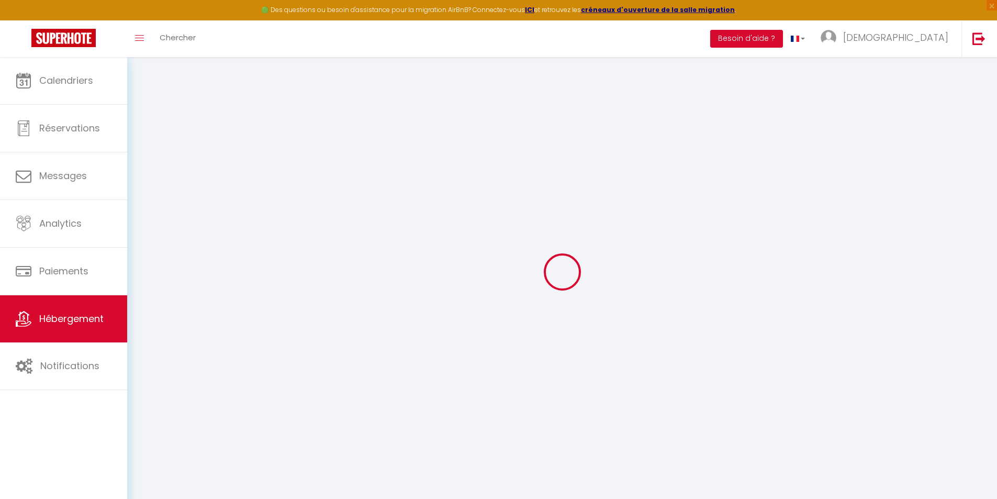
select select
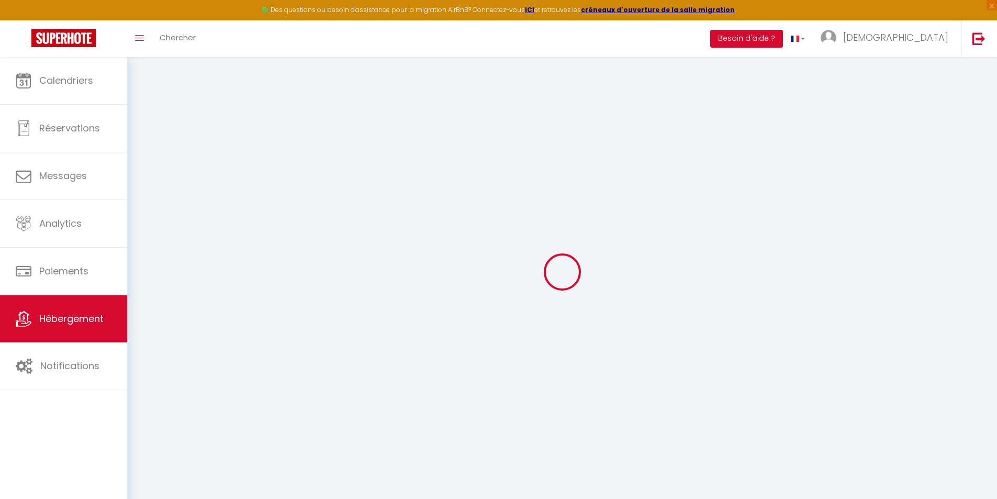
select select
checkbox input "false"
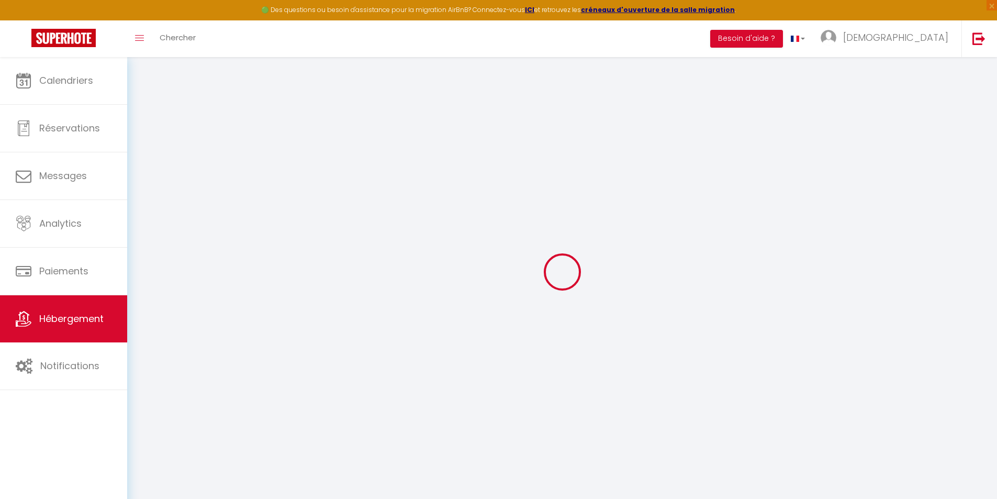
checkbox input "false"
select select
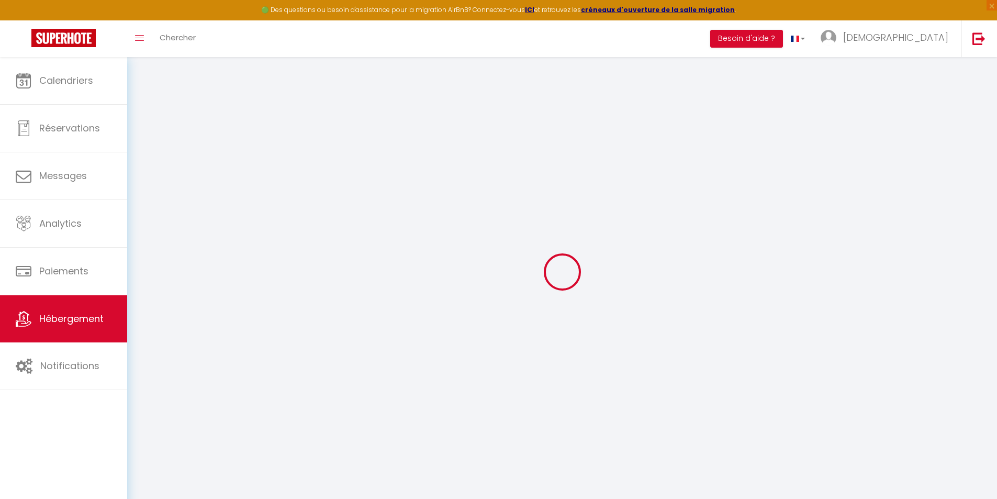
select select
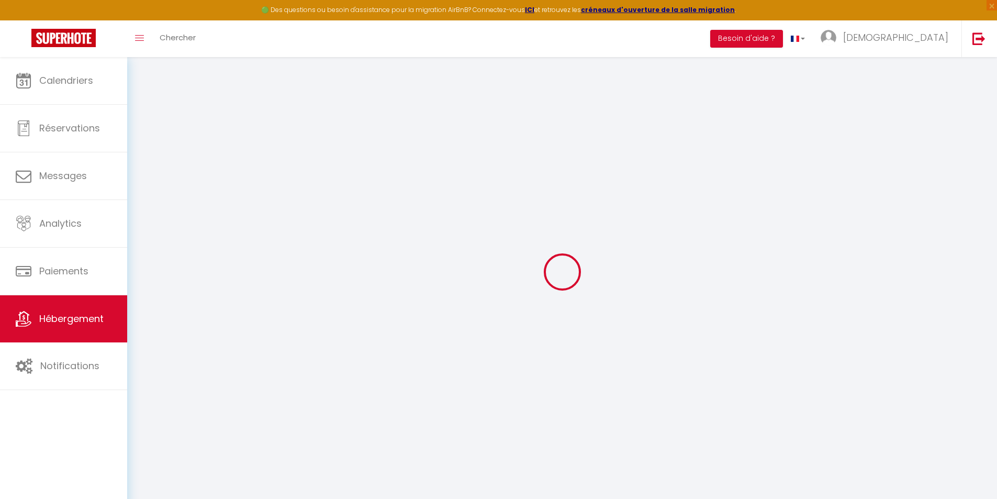
checkbox input "false"
select select
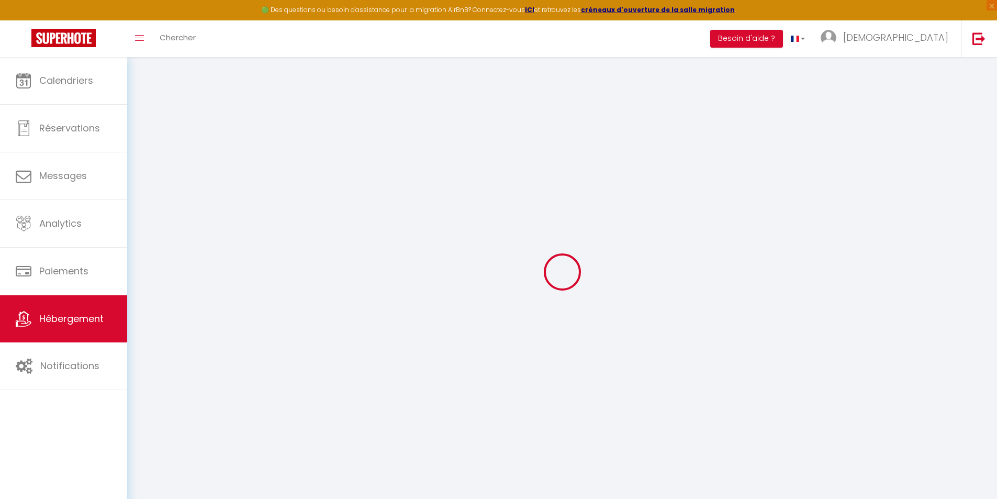
select select
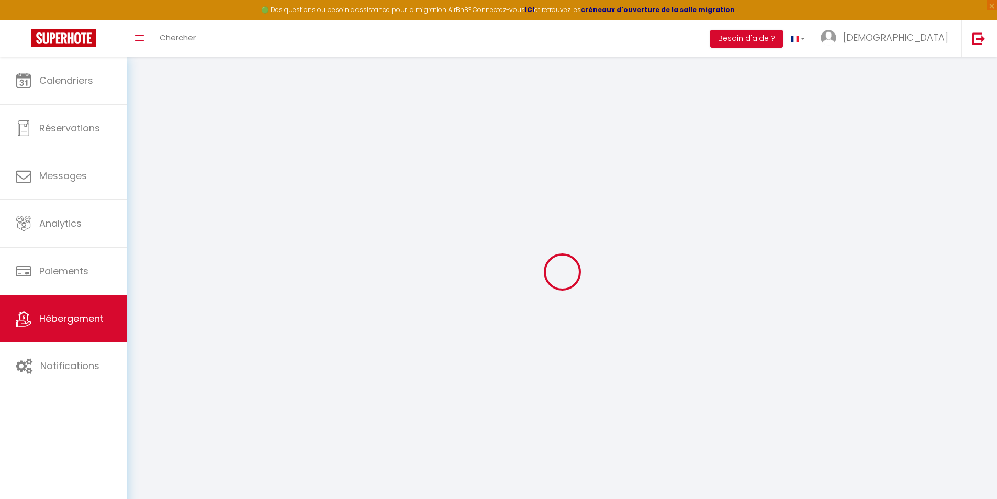
select select
checkbox input "false"
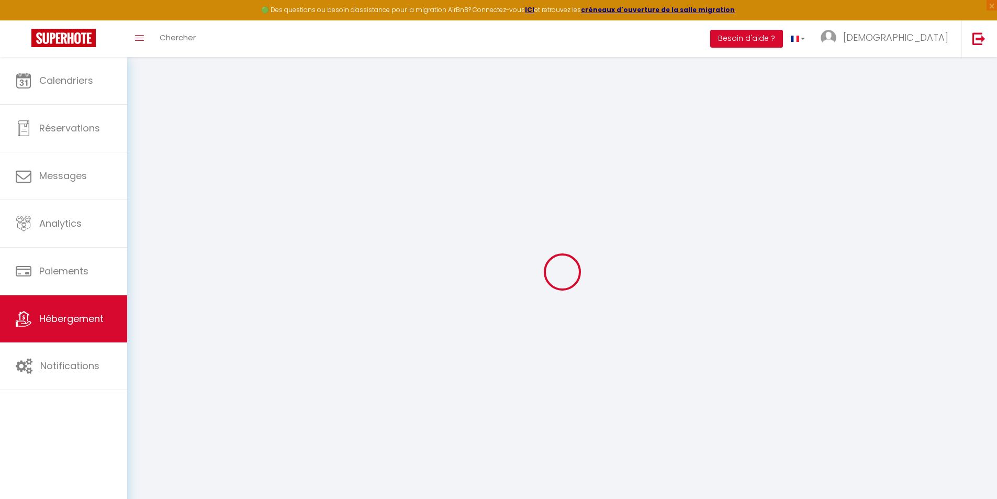
checkbox input "false"
select select
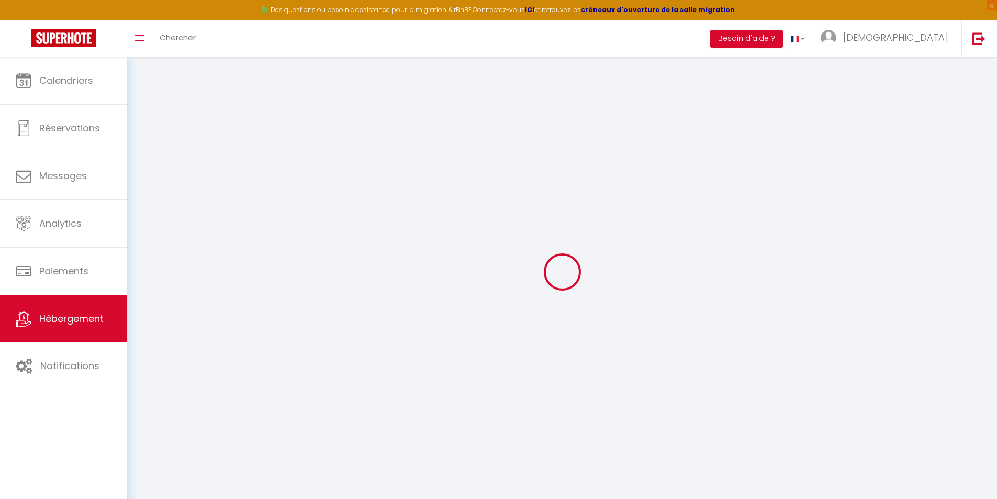
select select
checkbox input "false"
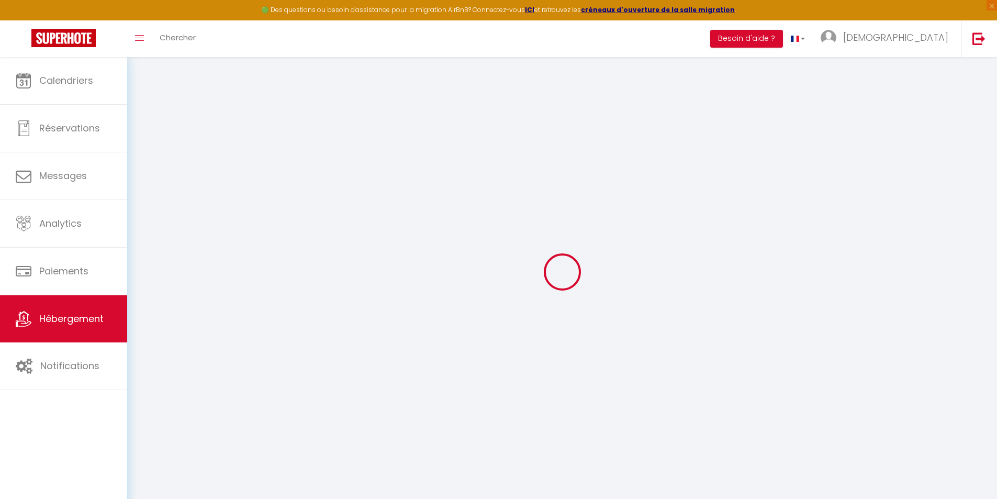
checkbox input "false"
select select
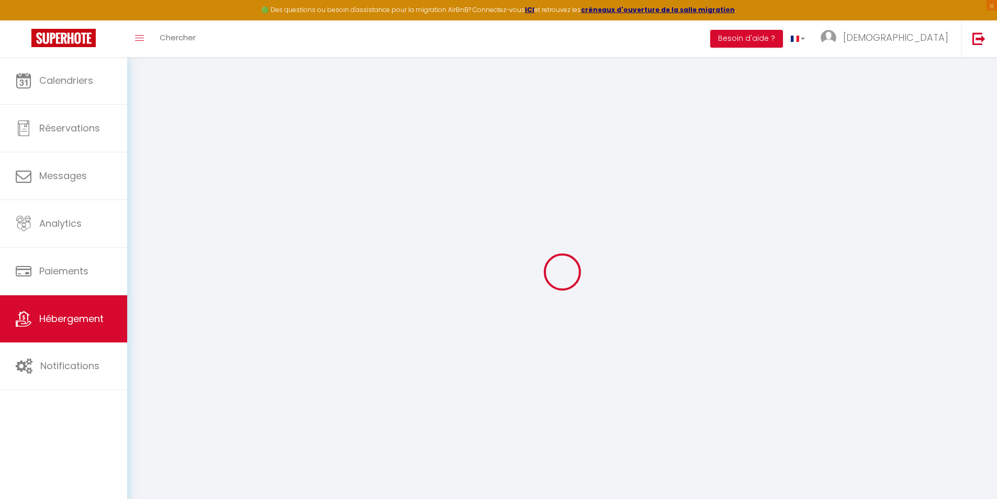
type input "Obsidian Luxury Suite"
select select "6"
select select "2"
type input "179"
type input "70"
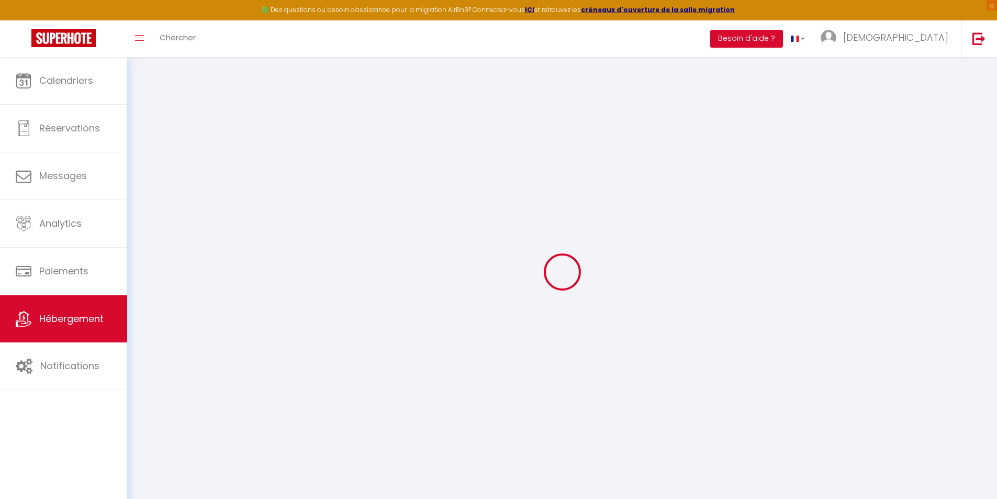
type input "500"
select select
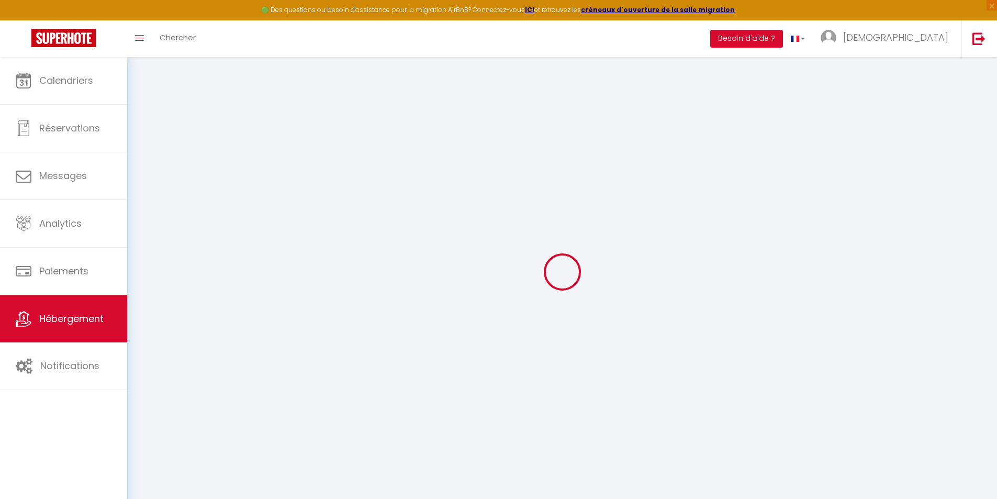
select select
type input "79 Rue du Puits du Gué"
type input "77144"
type input "Montévrain"
type input "[EMAIL_ADDRESS][DOMAIN_NAME]"
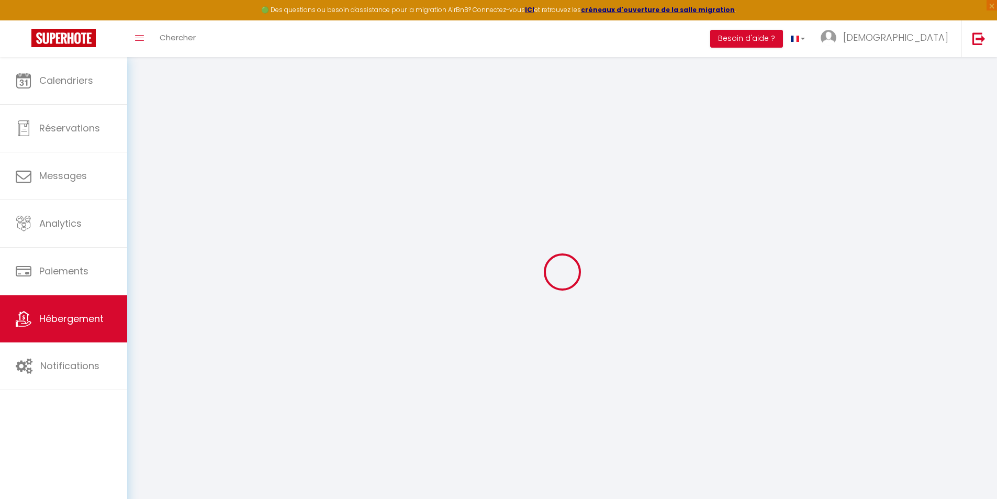
select select
checkbox input "false"
checkbox input "true"
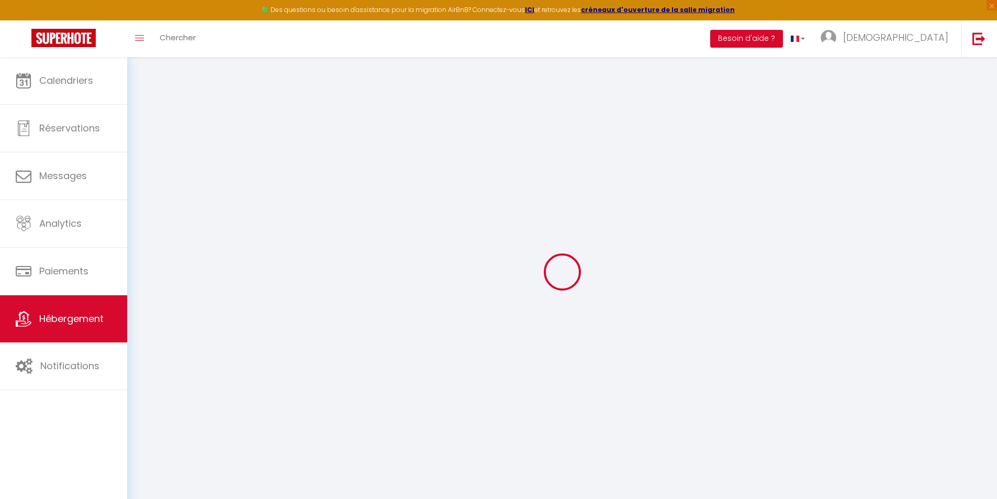
select select
type input "0"
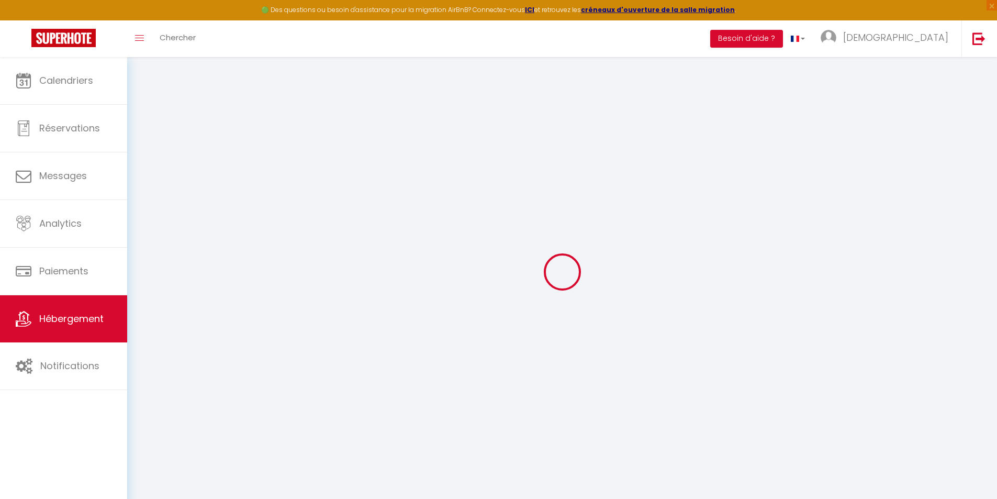
type input "0"
select select
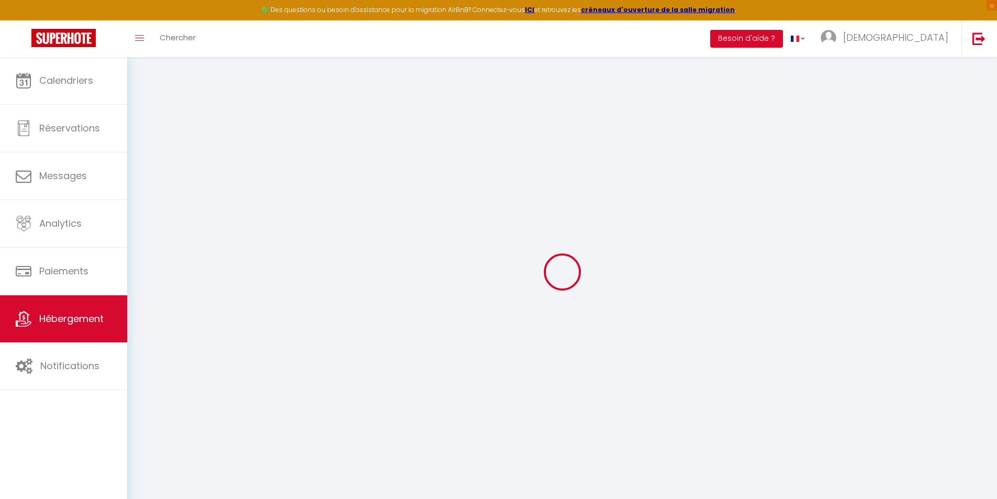
select select
checkbox input "false"
checkbox input "true"
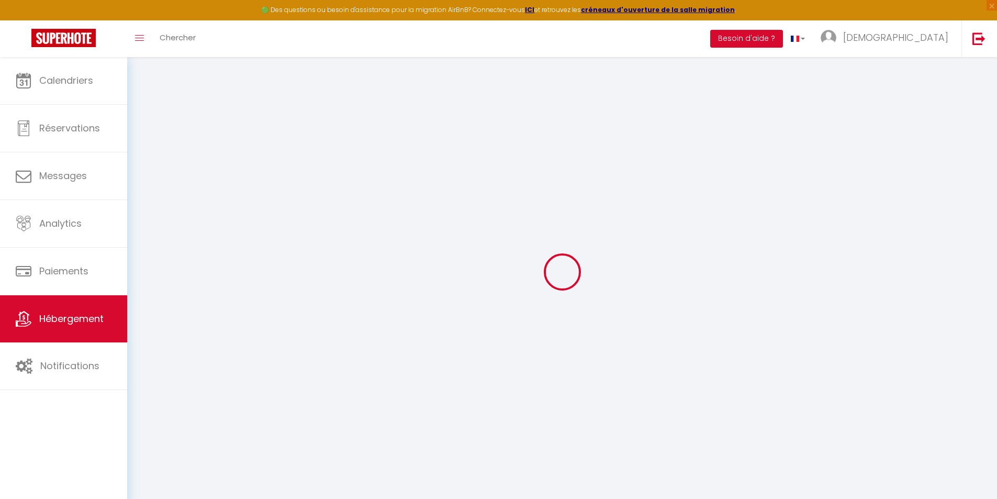
checkbox input "true"
select select
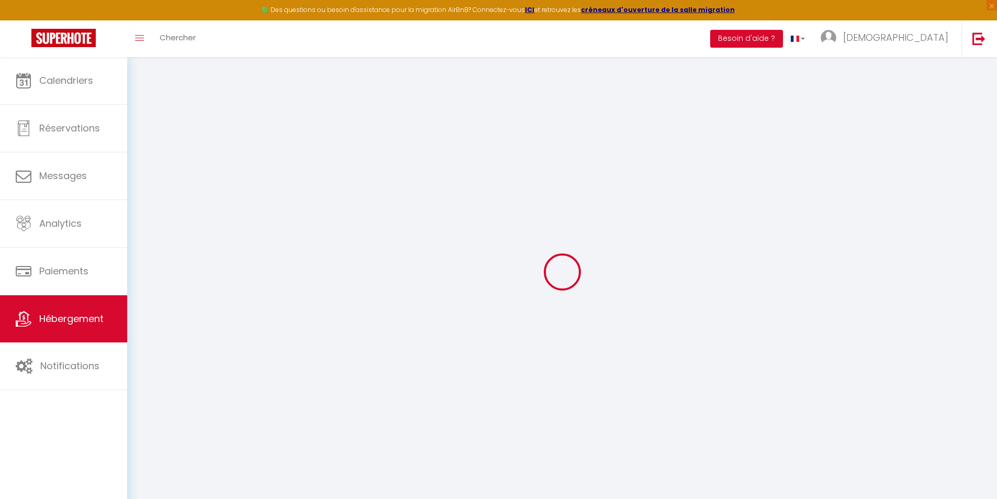
select select
checkbox input "false"
checkbox input "true"
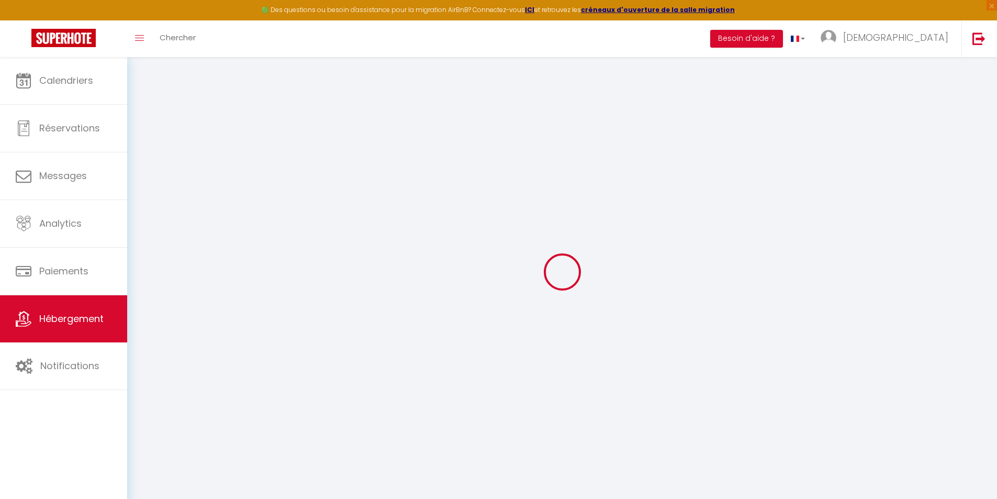
checkbox input "true"
select select
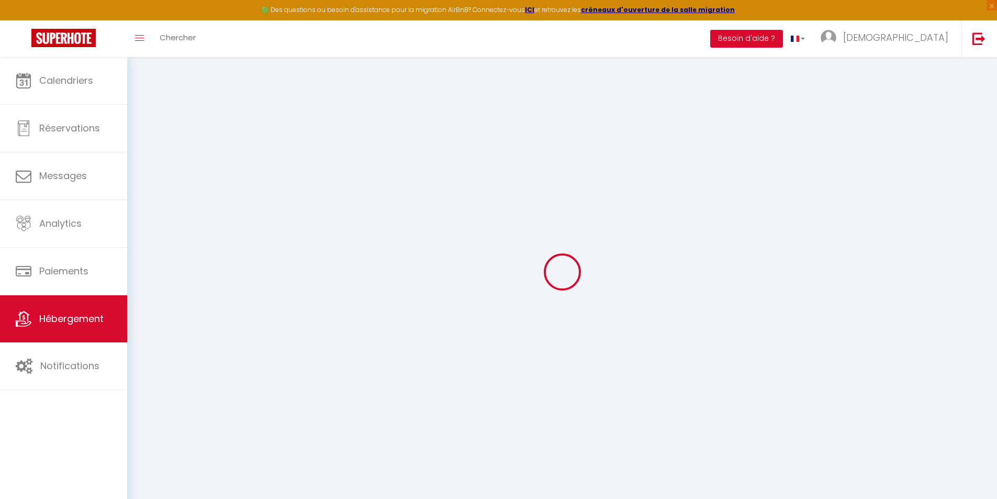
select select
checkbox input "false"
checkbox input "true"
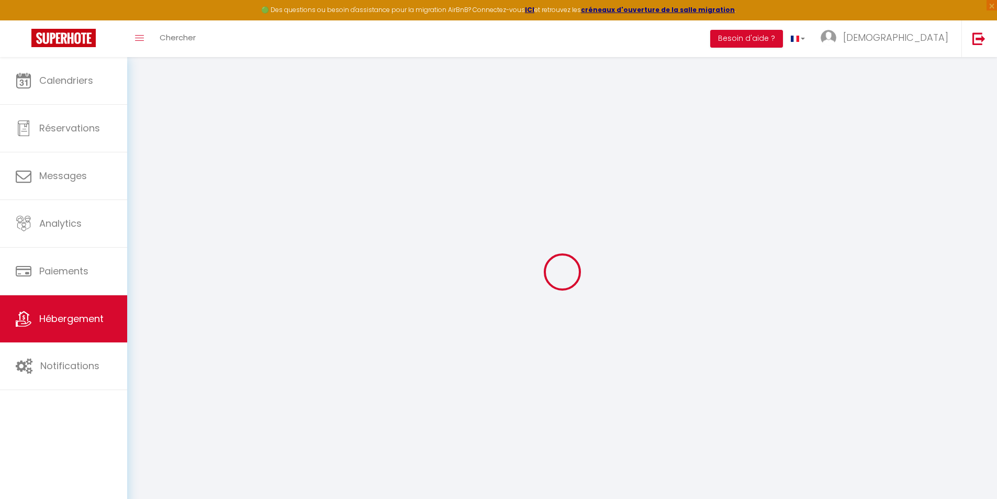
checkbox input "true"
select select
checkbox input "false"
checkbox input "true"
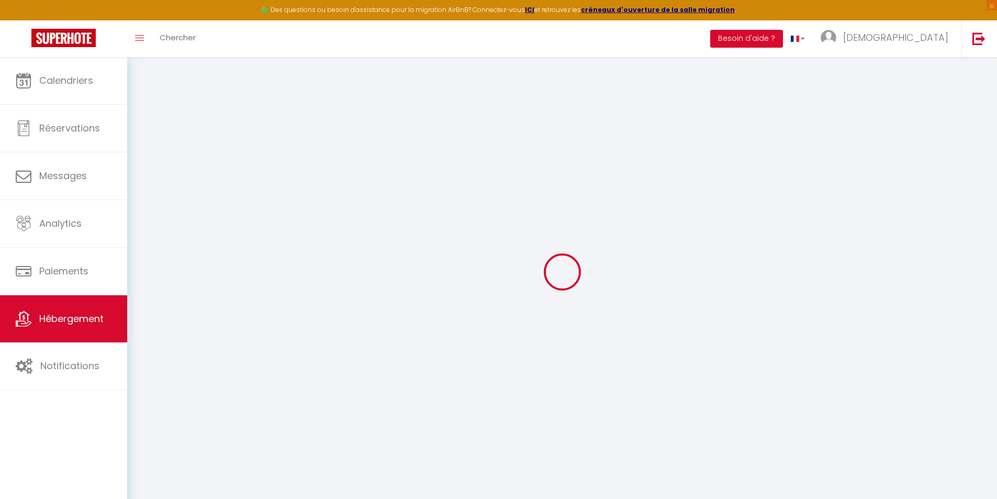
checkbox input "true"
select select
checkbox input "false"
checkbox input "true"
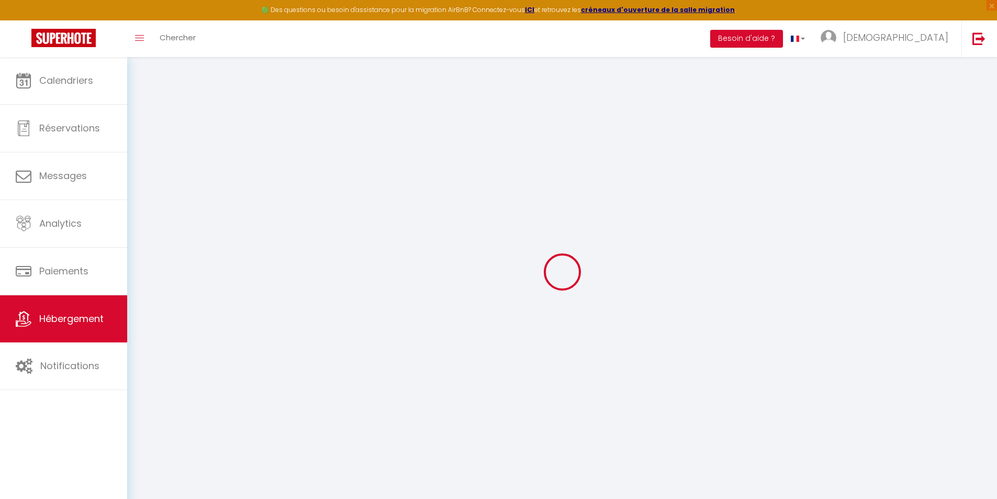
checkbox input "true"
select select "16:00"
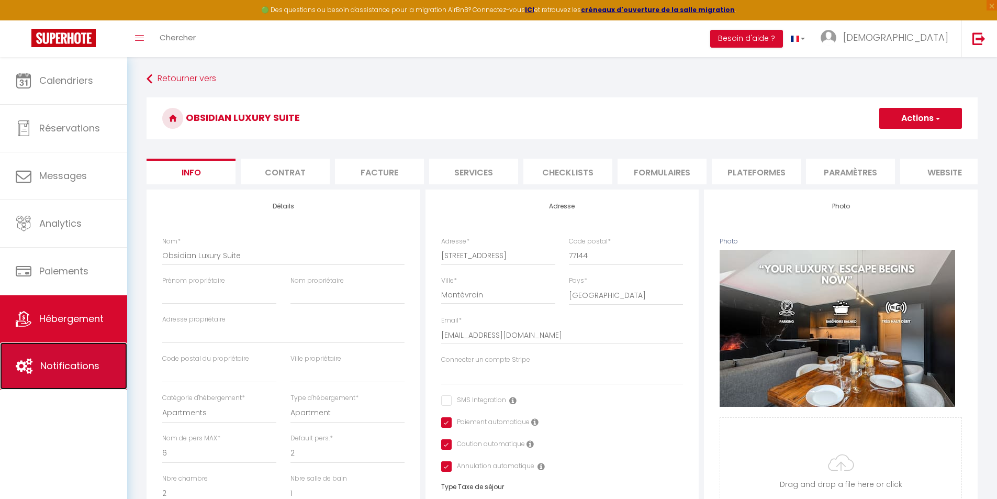
click at [57, 364] on span "Notifications" at bounding box center [69, 365] width 59 height 13
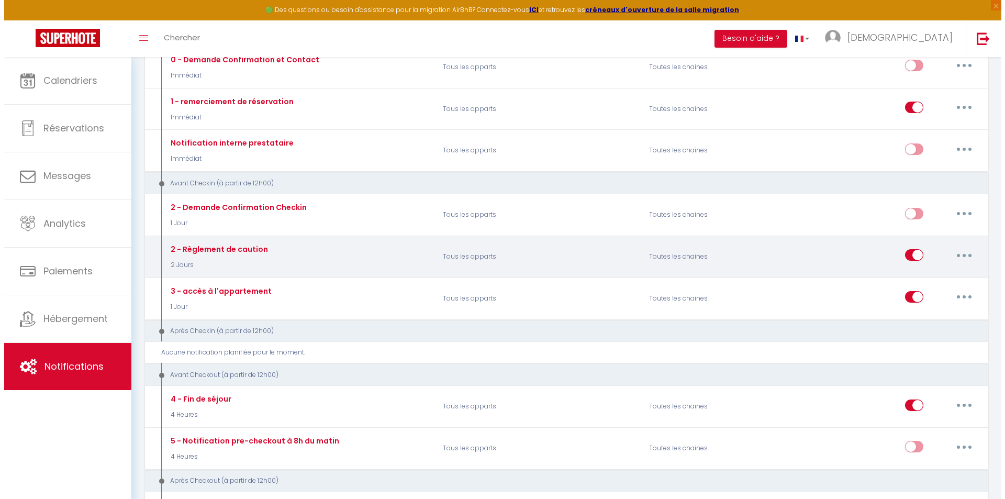
scroll to position [105, 0]
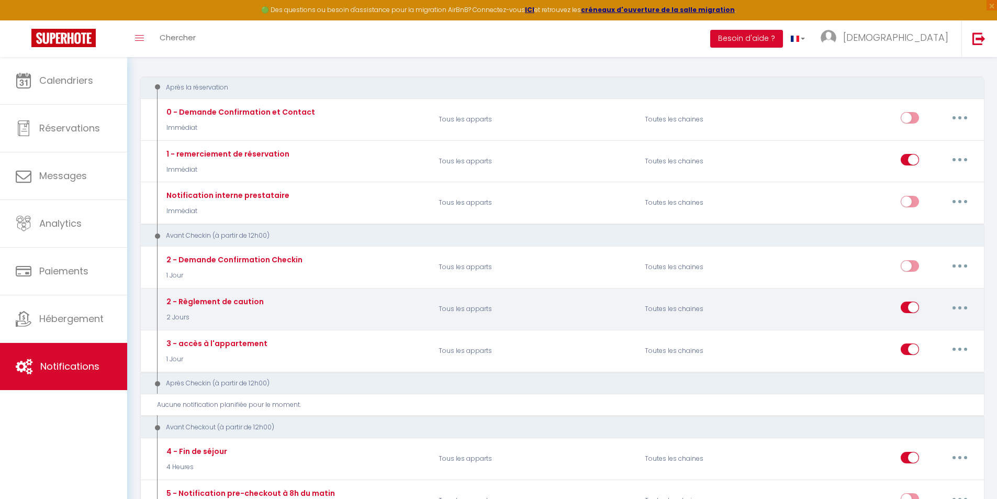
click at [953, 305] on button "button" at bounding box center [960, 307] width 29 height 17
click at [936, 332] on link "Editer" at bounding box center [932, 332] width 77 height 18
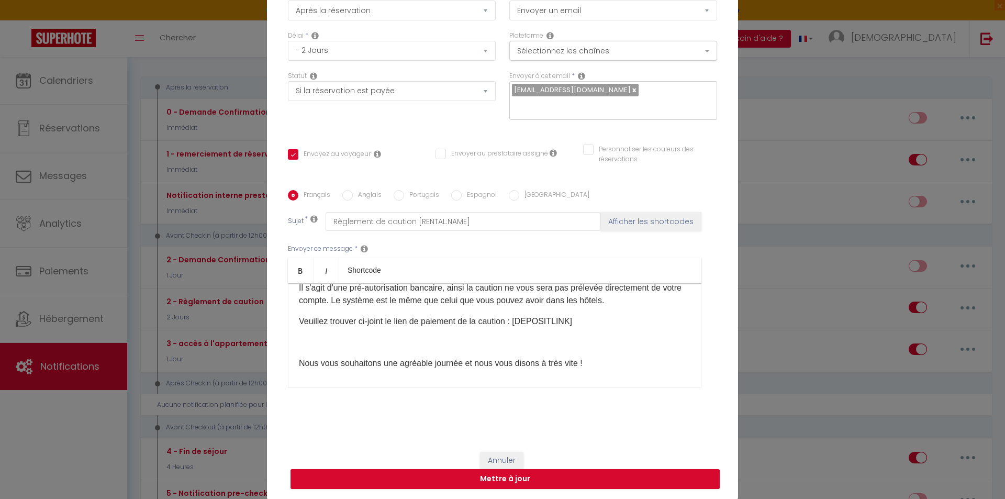
scroll to position [0, 0]
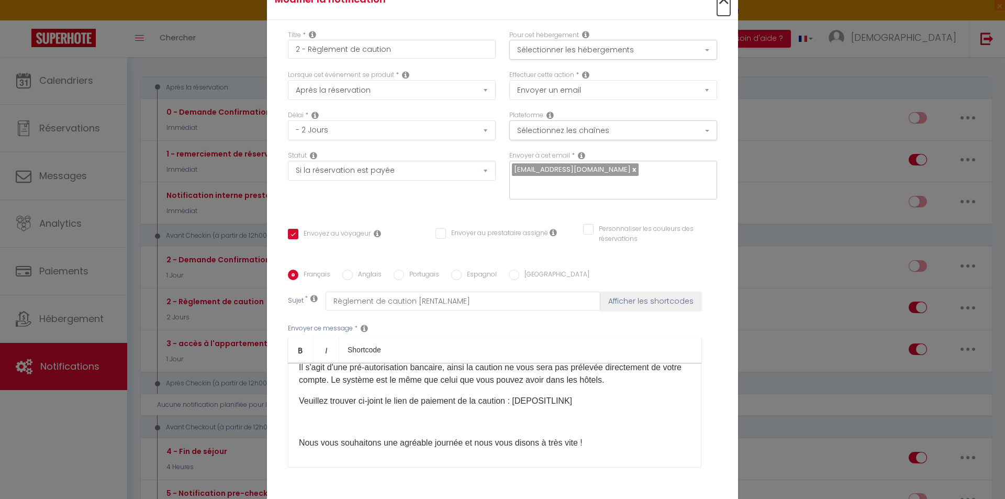
click at [723, 4] on span "×" at bounding box center [723, -1] width 13 height 31
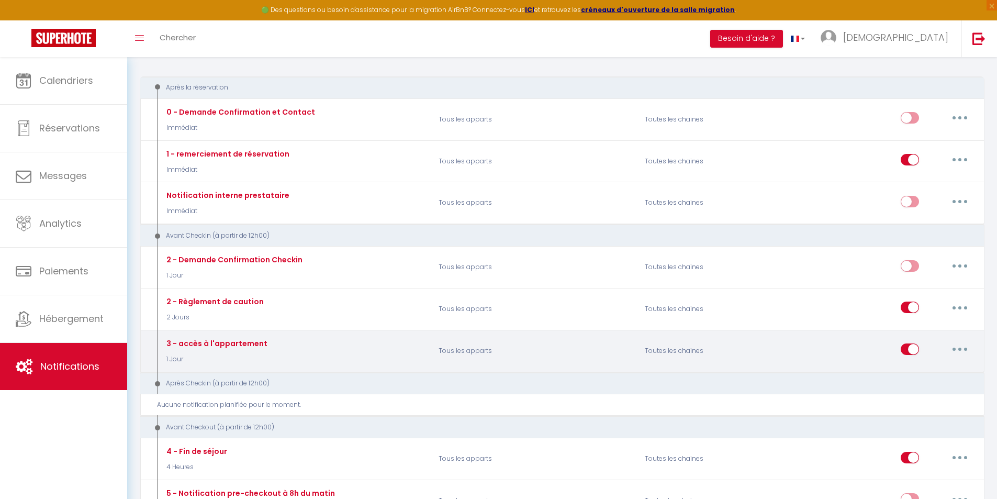
click at [959, 348] on icon "button" at bounding box center [960, 349] width 3 height 3
click at [918, 376] on link "Editer" at bounding box center [932, 373] width 77 height 18
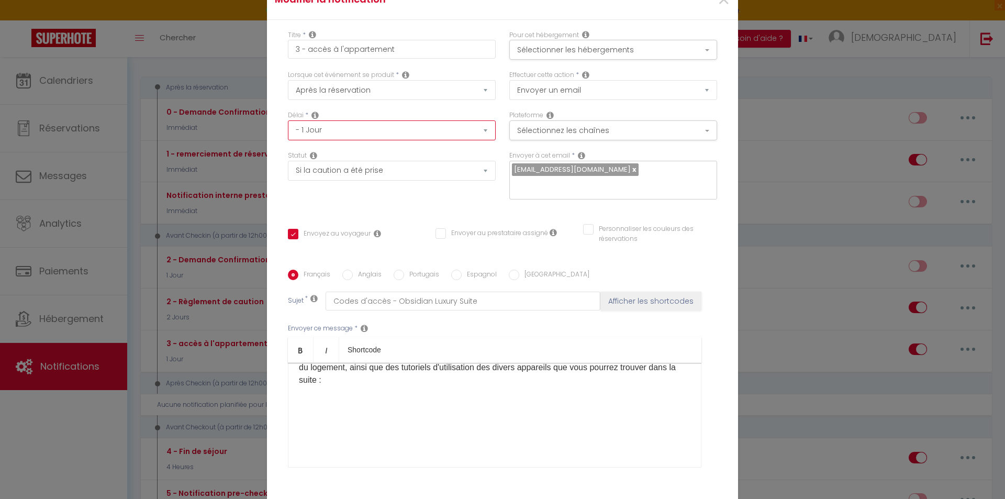
click at [393, 131] on select "Immédiat - 10 Minutes - 1 Heure - 2 Heures - 3 Heures - 4 Heures - 5 Heures - 6…" at bounding box center [392, 130] width 208 height 20
click at [288, 120] on select "Immédiat - 10 Minutes - 1 Heure - 2 Heures - 3 Heures - 4 Heures - 5 Heures - 6…" at bounding box center [392, 130] width 208 height 20
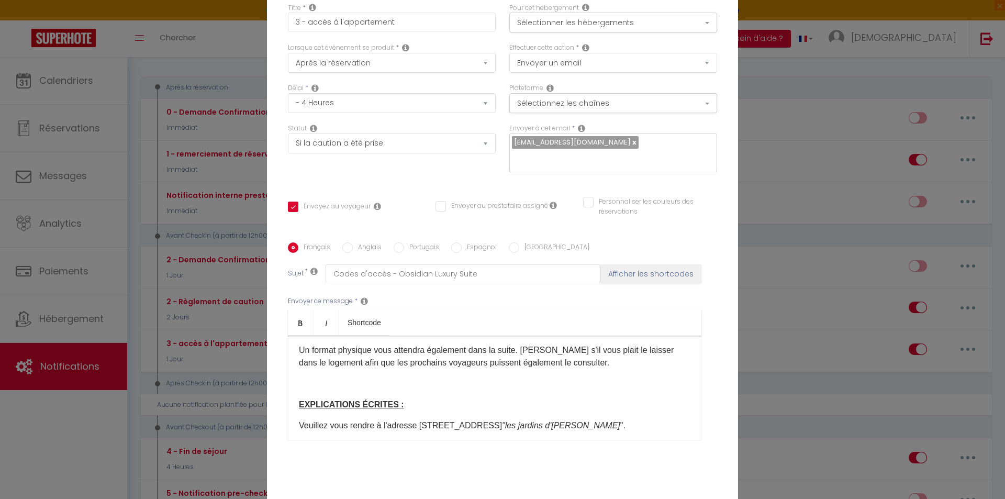
scroll to position [389, 0]
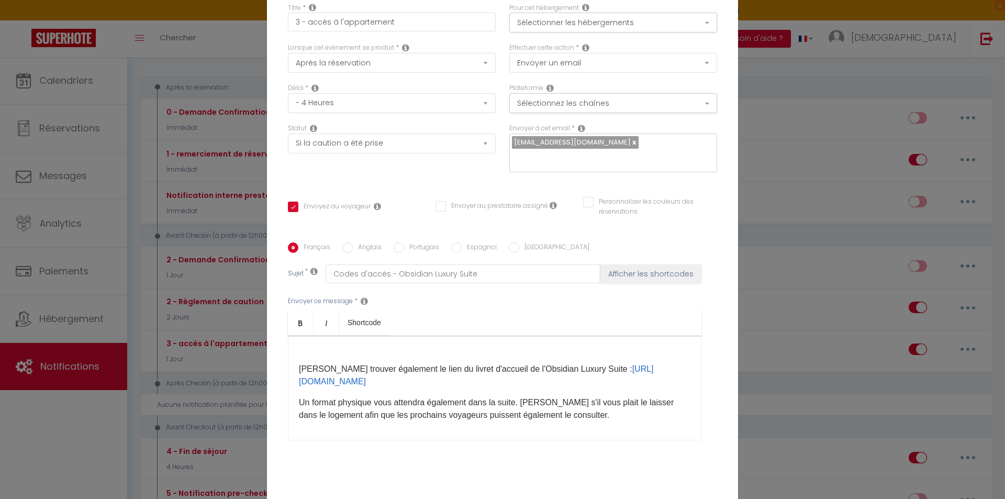
click at [350, 353] on div "Bonjour [GUEST:FIRST_NAME], Nous accusons réception de la caution, et nous vous…" at bounding box center [495, 388] width 414 height 105
click at [368, 342] on p "​" at bounding box center [495, 348] width 392 height 13
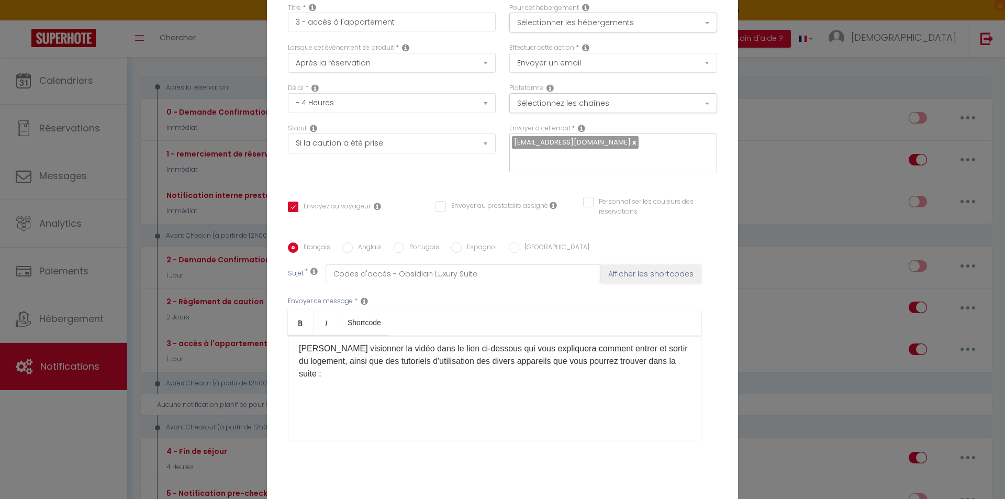
scroll to position [61, 0]
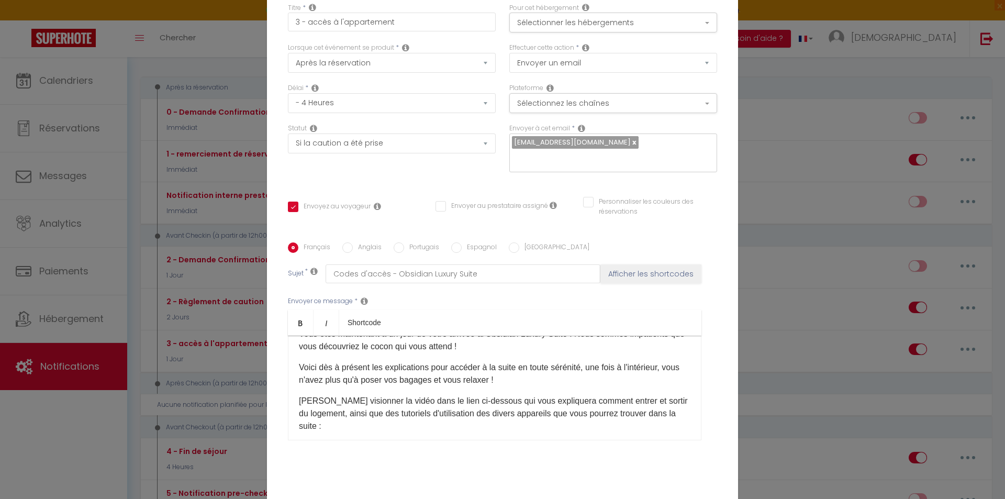
click at [349, 431] on p "​Veuillez visionner la vidéo dans le lien ci-dessous qui vous expliquera commen…" at bounding box center [495, 414] width 392 height 38
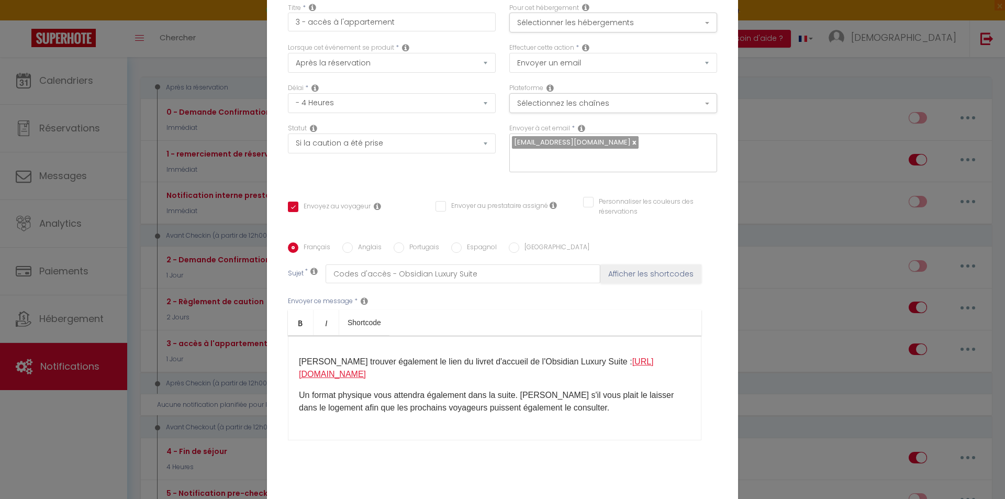
scroll to position [323, 0]
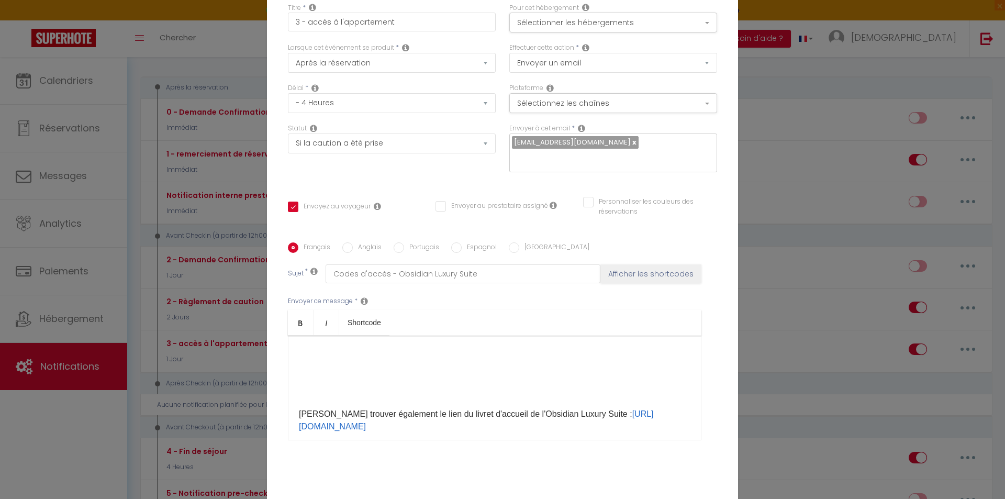
click at [323, 387] on div at bounding box center [495, 289] width 392 height 220
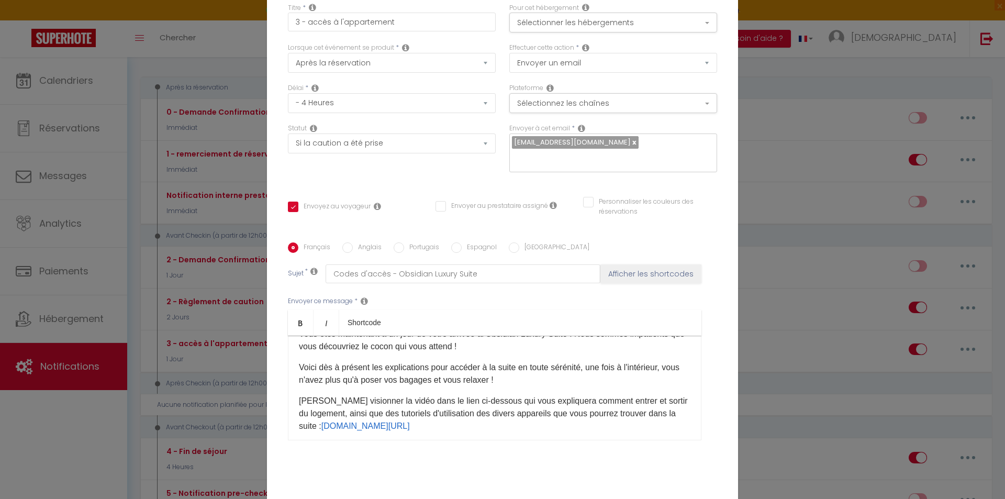
scroll to position [113, 0]
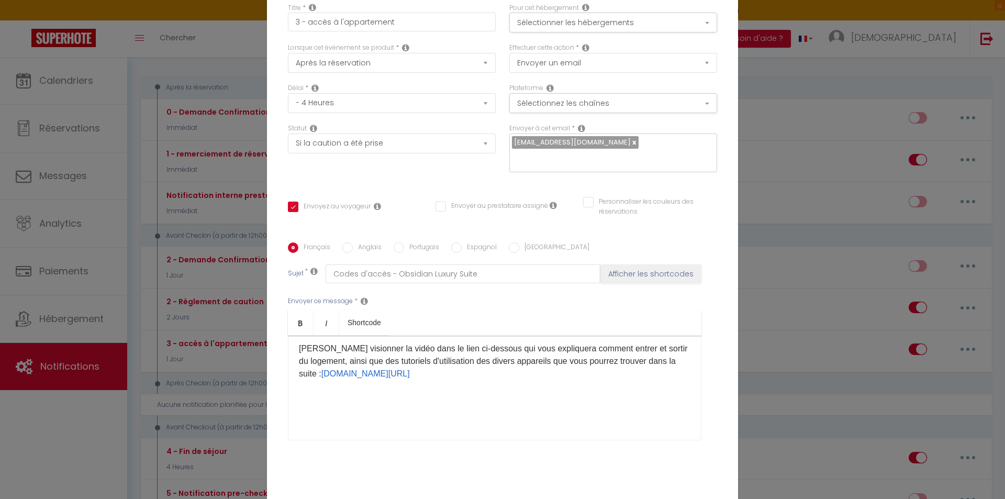
click at [638, 367] on p "​Veuillez visionner la vidéo dans le lien ci-dessous qui vous expliquera commen…" at bounding box center [495, 361] width 392 height 38
click at [631, 372] on p "​Veuillez visionner la vidéo dans le lien ci-dessous qui vous expliquera commen…" at bounding box center [495, 361] width 392 height 38
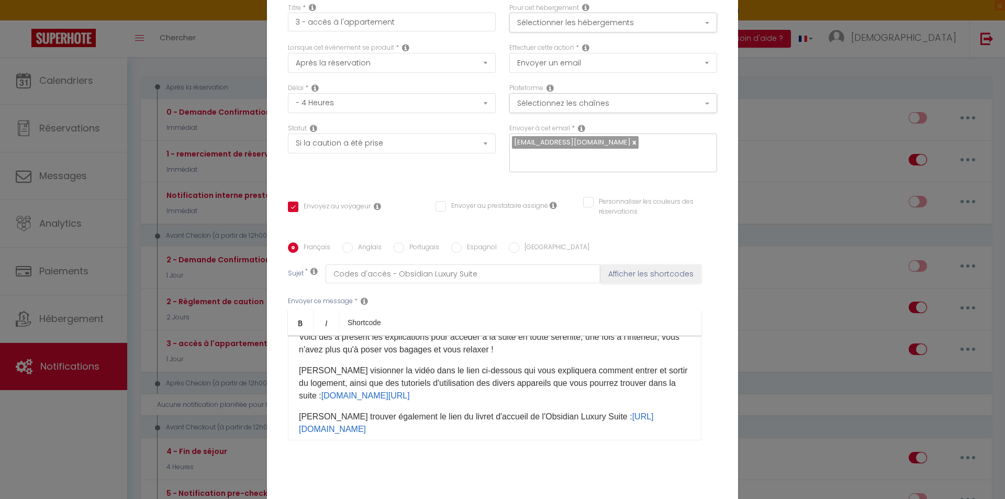
scroll to position [0, 0]
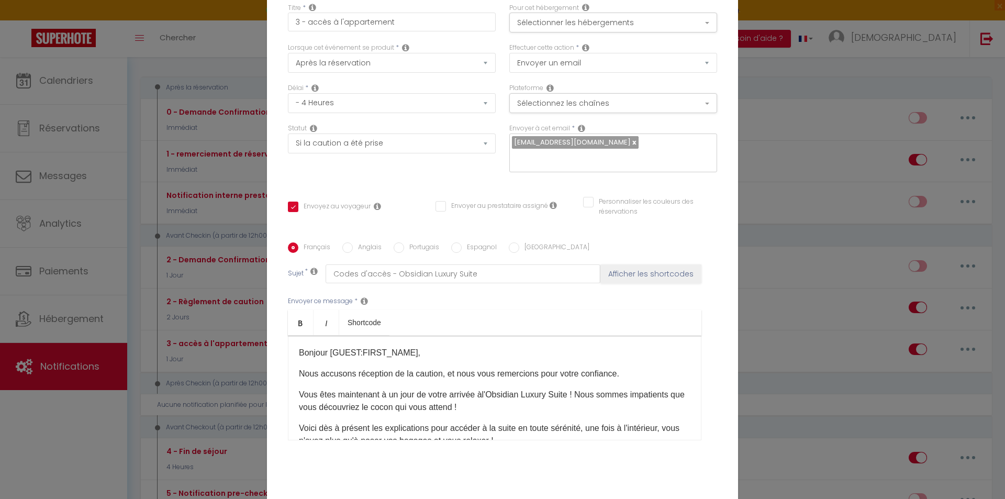
click at [480, 392] on p "Vous êtes maintenant à un jour de votre arrivée àl'Obsidian Luxury Suite ! Nous…" at bounding box center [495, 401] width 392 height 25
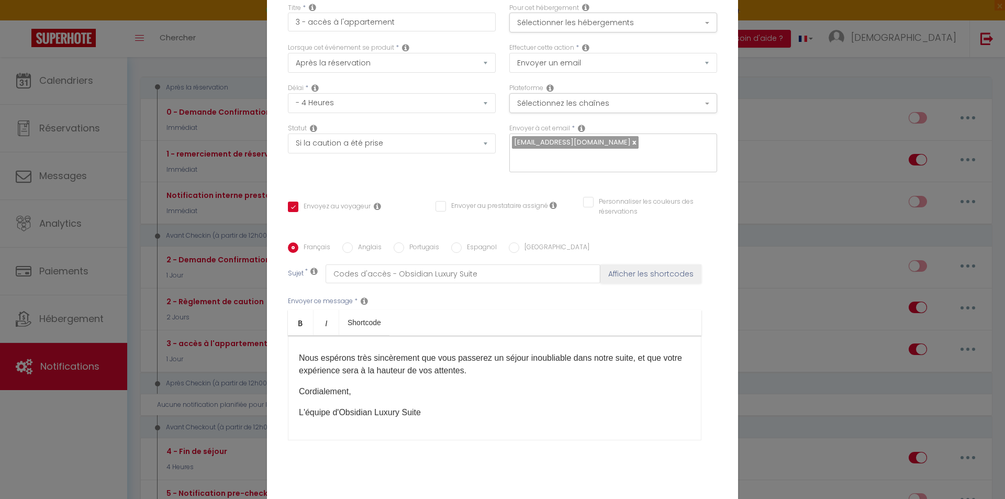
scroll to position [80, 0]
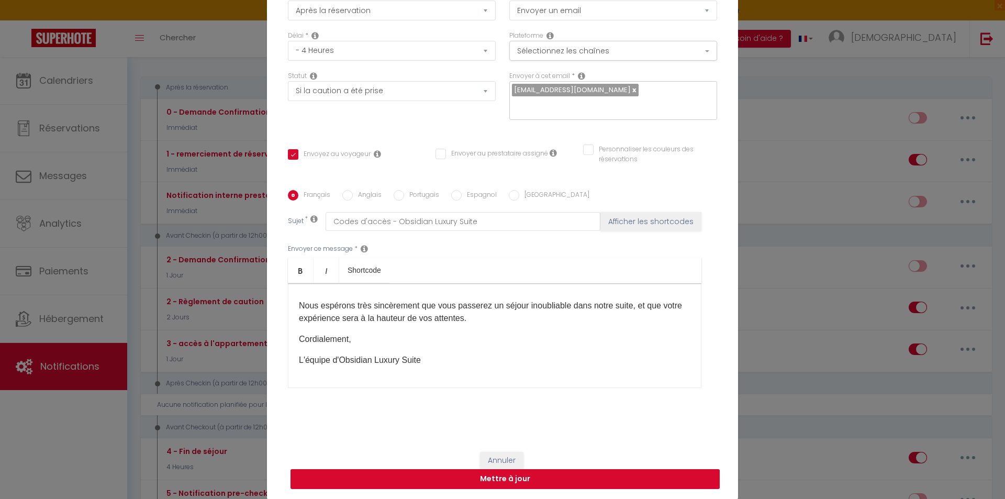
click at [697, 473] on button "Mettre à jour" at bounding box center [505, 479] width 429 height 20
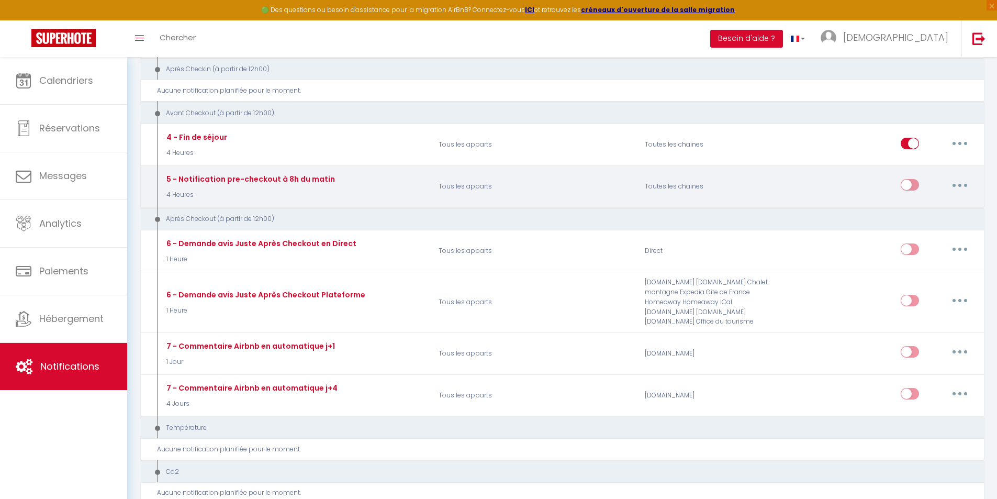
scroll to position [314, 0]
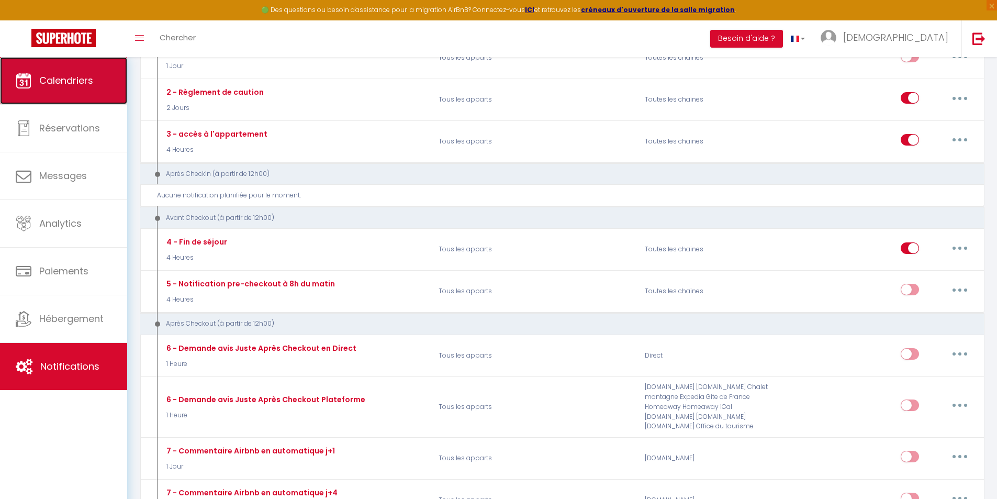
click at [47, 71] on link "Calendriers" at bounding box center [63, 80] width 127 height 47
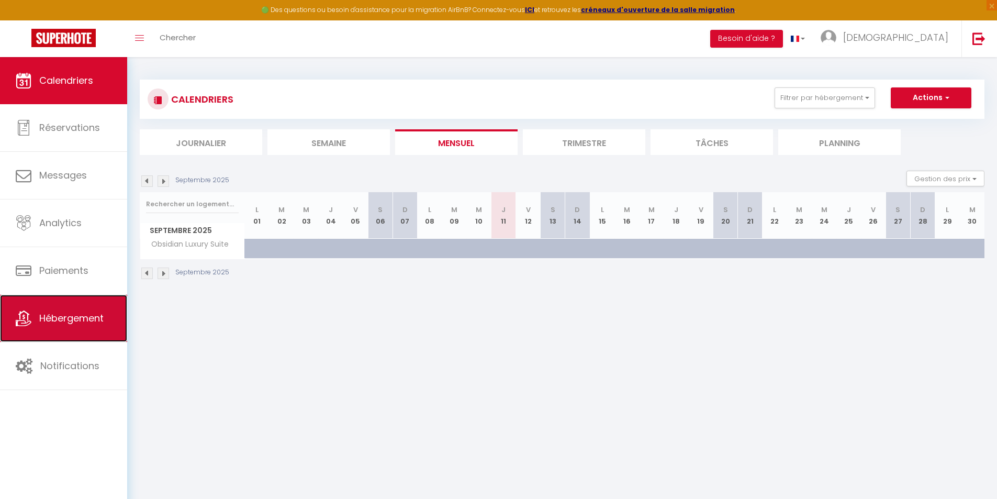
click at [64, 324] on span "Hébergement" at bounding box center [71, 318] width 64 height 13
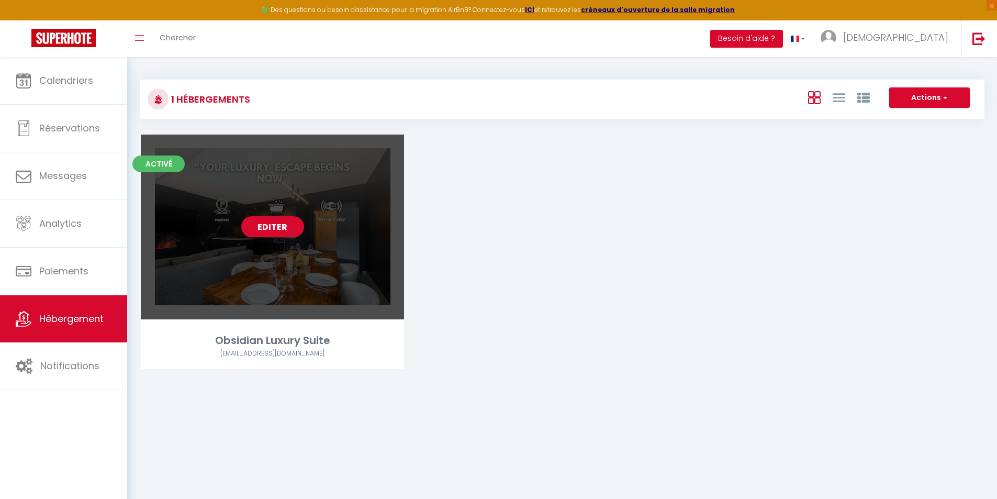
click at [265, 227] on link "Editer" at bounding box center [272, 226] width 63 height 21
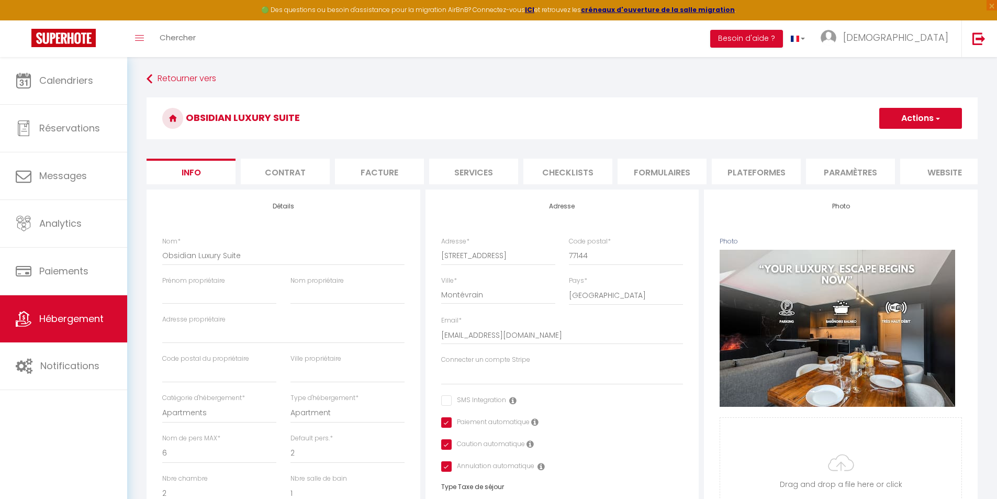
click at [774, 171] on li "Plateformes" at bounding box center [756, 172] width 89 height 26
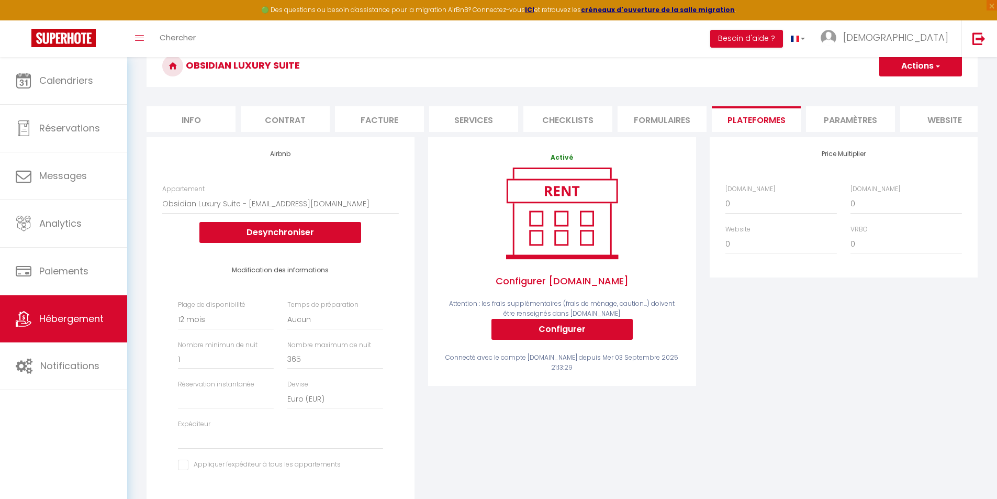
scroll to position [105, 0]
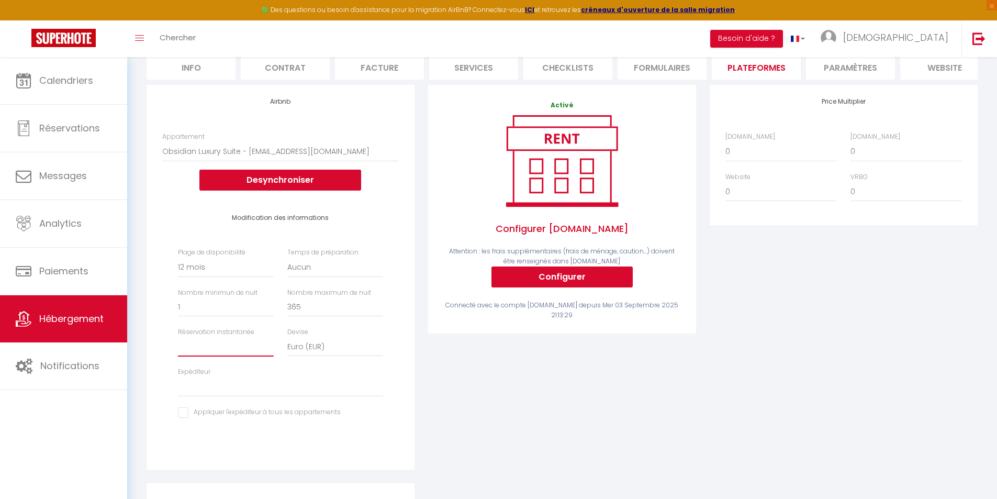
click at [224, 351] on select "Activée Demander des évaluations positives" at bounding box center [226, 347] width 96 height 20
click at [178, 345] on select "Activée Demander des évaluations positives" at bounding box center [226, 347] width 96 height 20
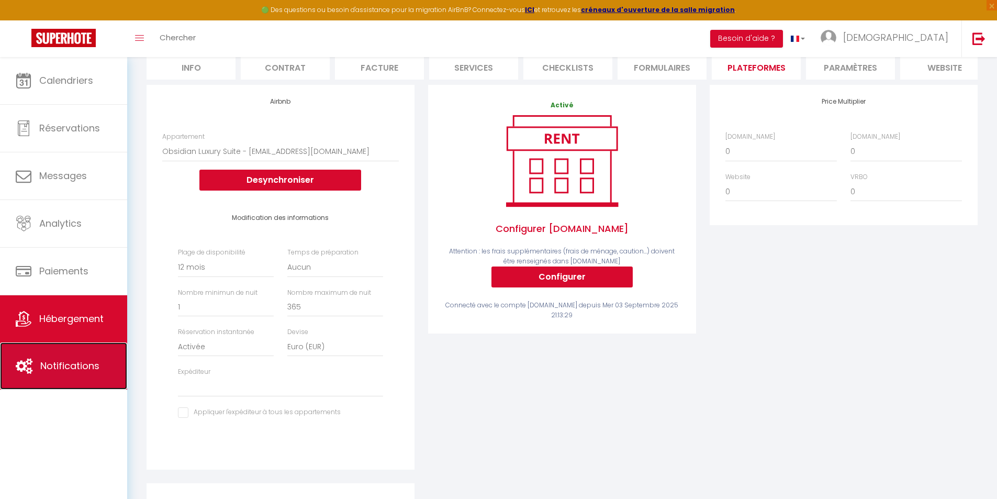
click at [62, 364] on span "Notifications" at bounding box center [69, 365] width 59 height 13
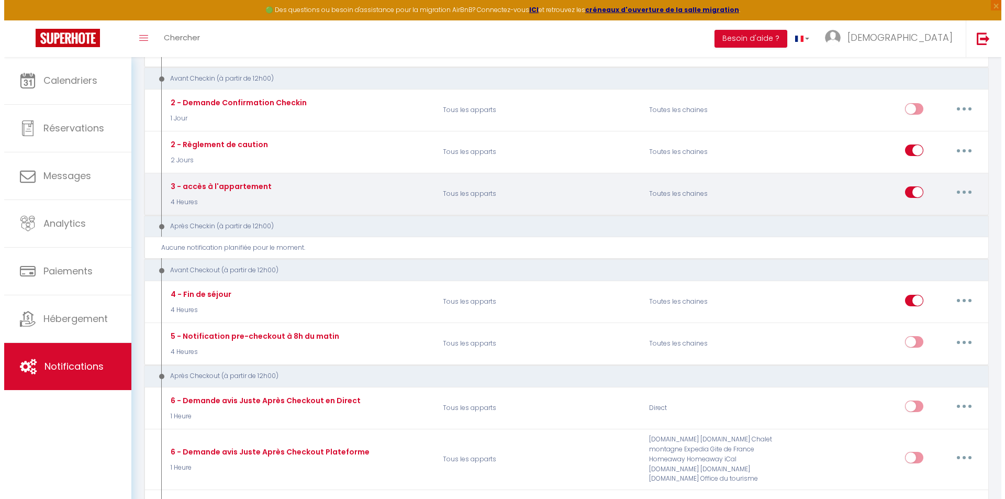
scroll to position [209, 0]
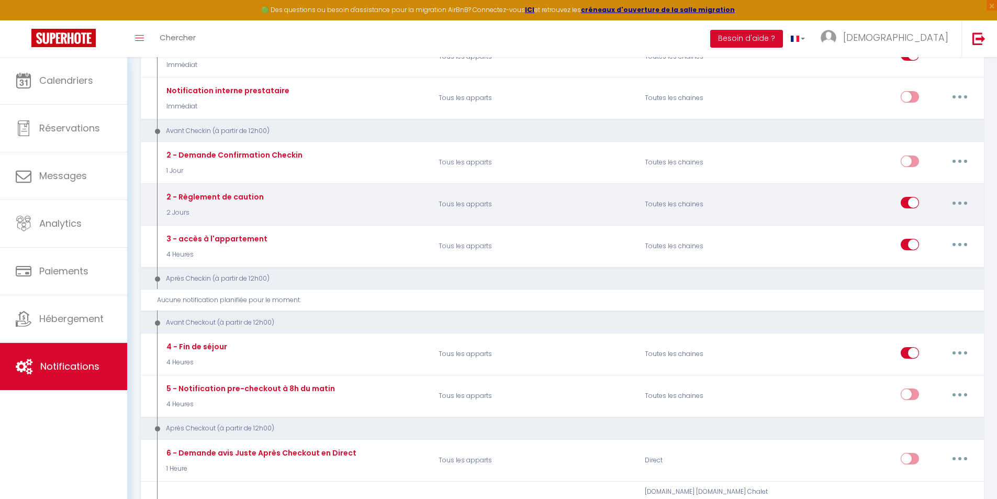
click at [960, 200] on button "button" at bounding box center [960, 202] width 29 height 17
click at [945, 229] on link "Editer" at bounding box center [932, 227] width 77 height 18
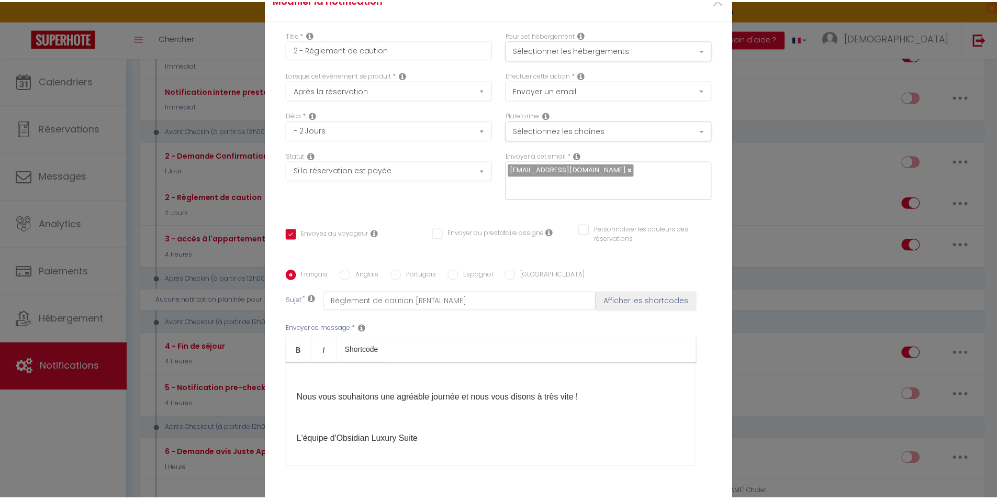
scroll to position [139, 0]
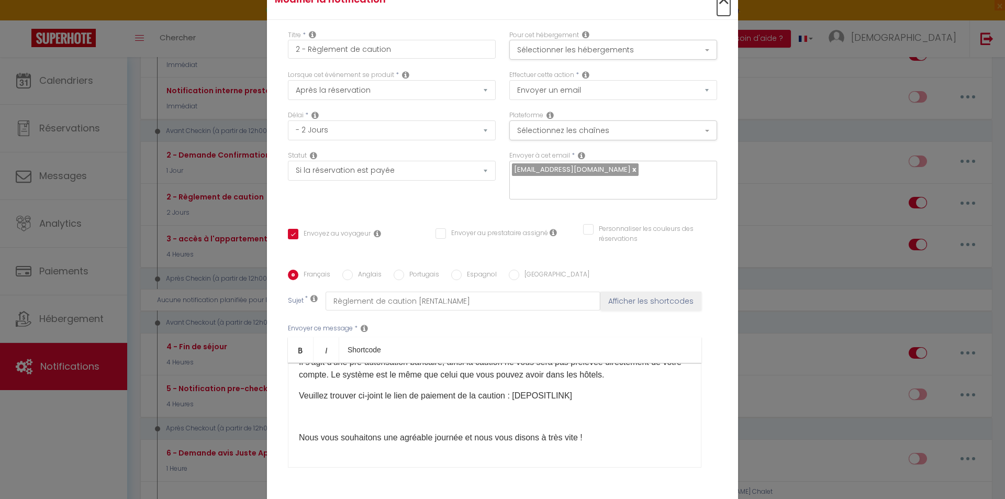
click at [717, 4] on span "×" at bounding box center [723, -1] width 13 height 31
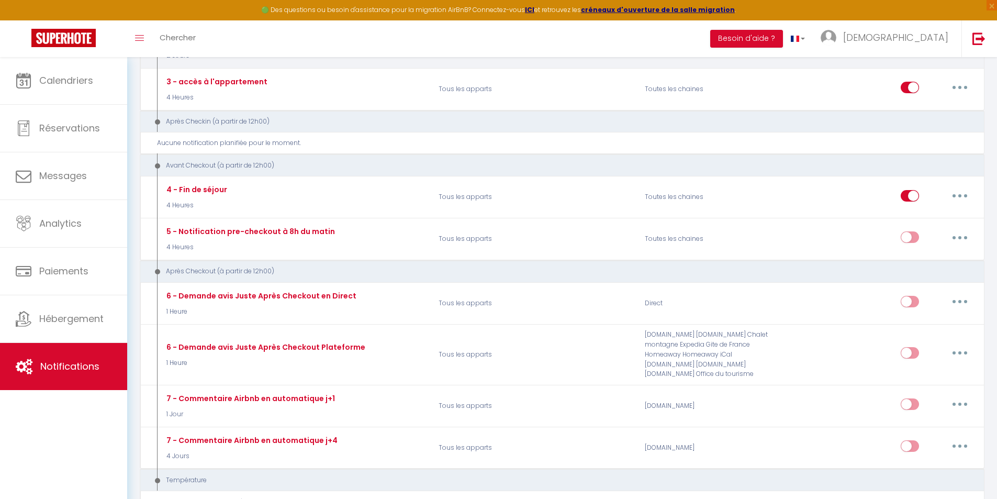
scroll to position [157, 0]
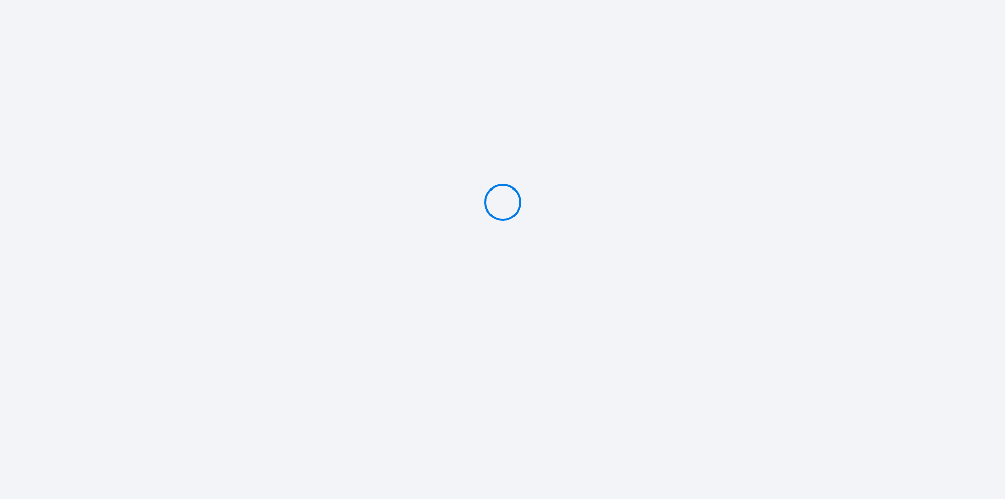
type input "Caution 500 €"
